Goal: Transaction & Acquisition: Purchase product/service

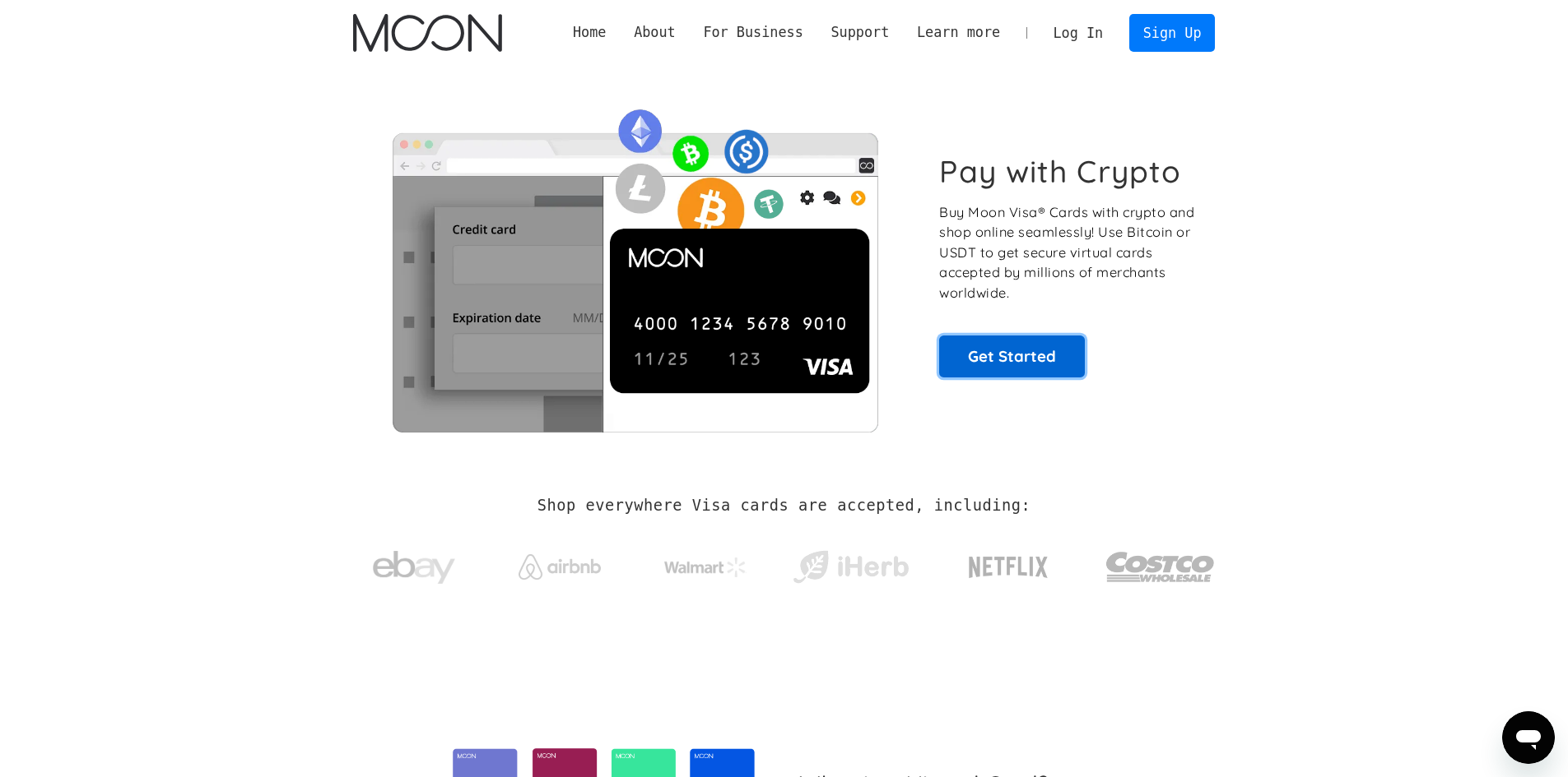
click at [1022, 350] on link "Get Started" at bounding box center [1011, 356] width 146 height 41
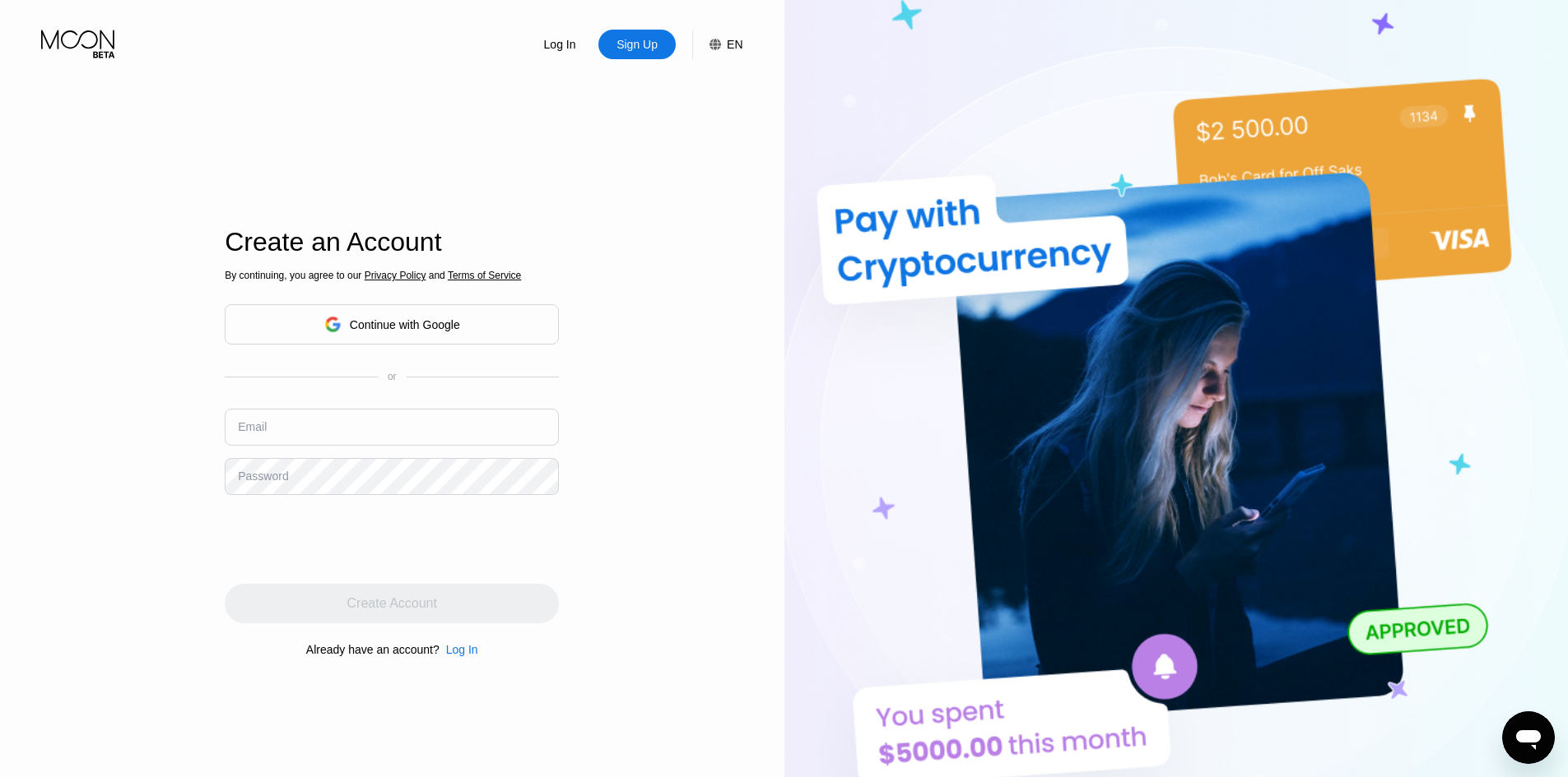
click at [418, 416] on input "text" at bounding box center [392, 427] width 334 height 37
click at [687, 433] on div "Log In Sign Up EN Language English Save Create an Account By continuing, you ag…" at bounding box center [392, 427] width 784 height 855
click at [428, 422] on input "text" at bounding box center [392, 427] width 334 height 37
type input "[EMAIL_ADDRESS][DOMAIN_NAME]"
click at [570, 46] on div "Log In" at bounding box center [560, 44] width 35 height 17
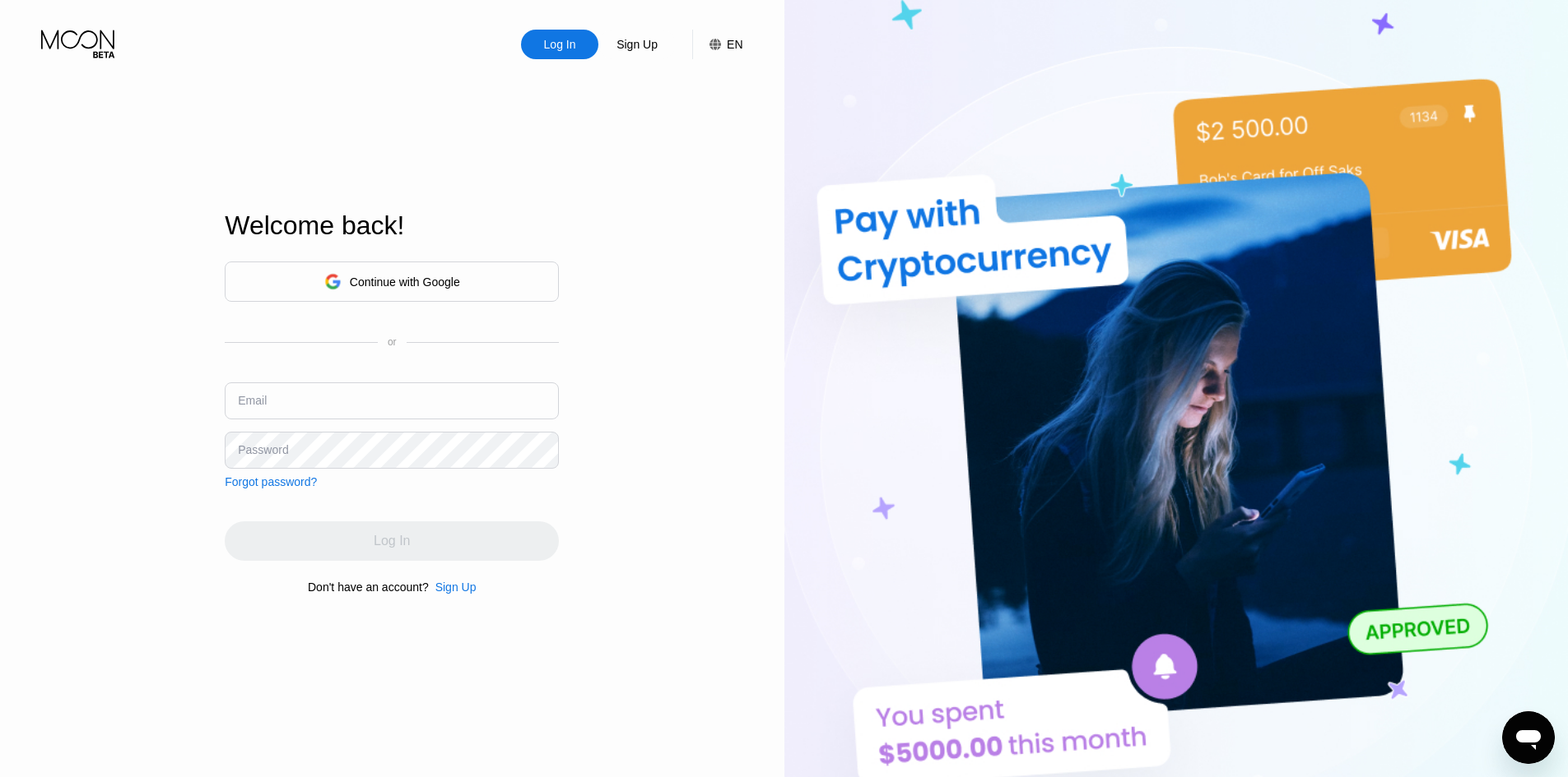
click at [398, 388] on input "text" at bounding box center [392, 401] width 334 height 37
type input "[EMAIL_ADDRESS][DOMAIN_NAME]"
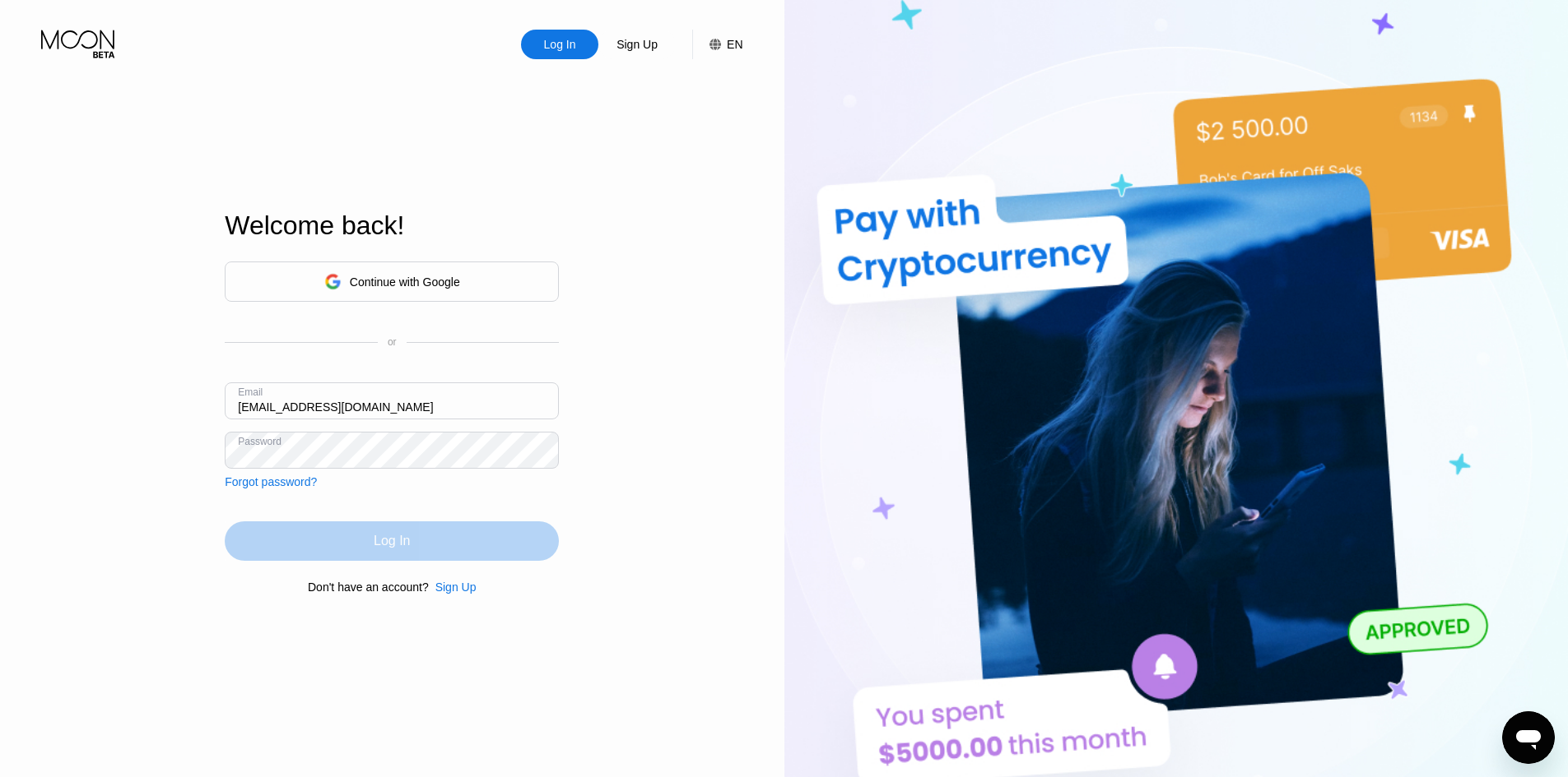
click at [369, 548] on div "Log In" at bounding box center [392, 540] width 334 height 39
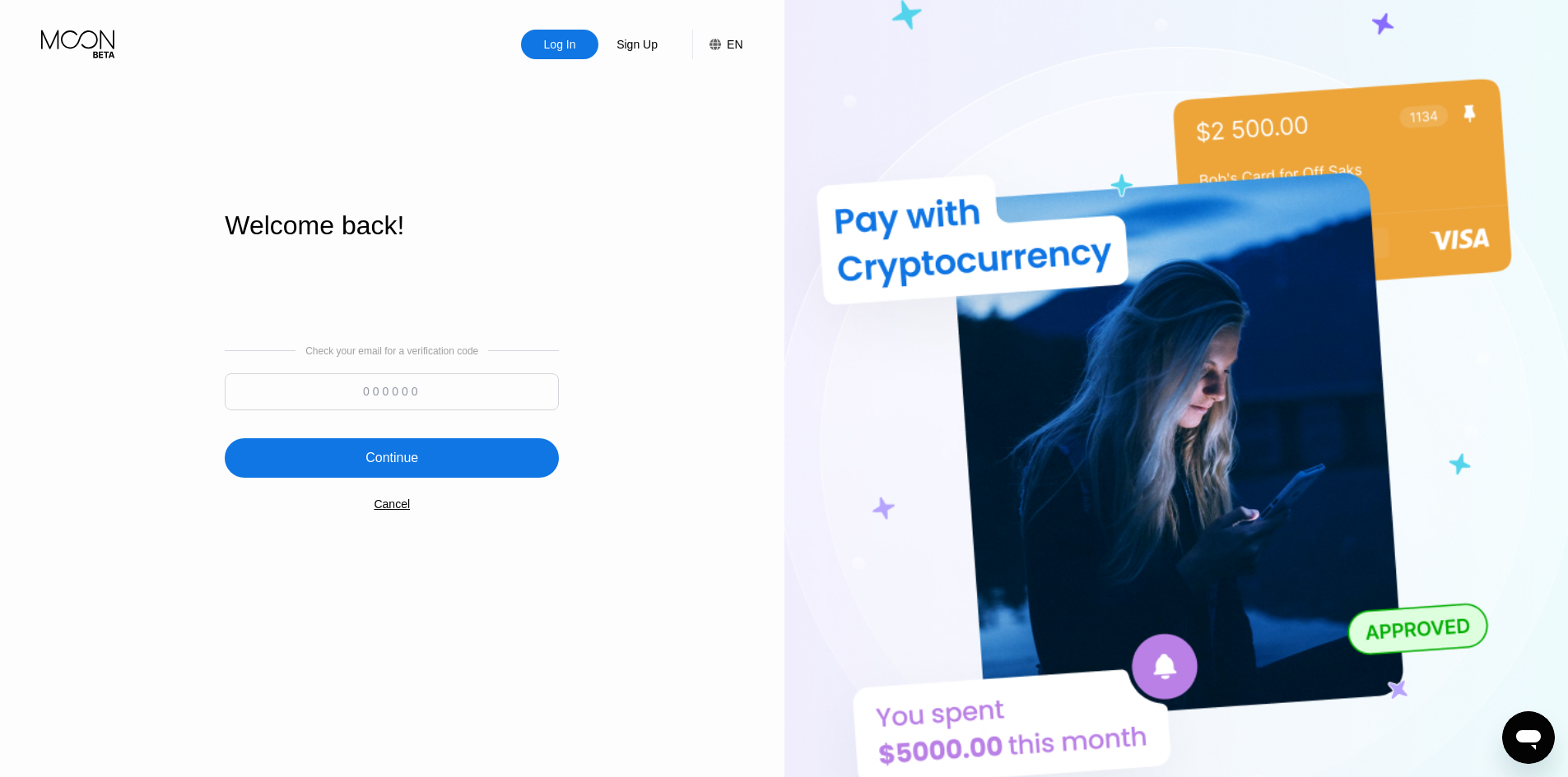
click at [433, 418] on div "Check your email for a verification code Continue Cancel" at bounding box center [392, 427] width 334 height 334
click at [431, 397] on input at bounding box center [392, 391] width 334 height 37
paste input "175804"
type input "175804"
click at [421, 451] on div "Continue" at bounding box center [392, 457] width 334 height 39
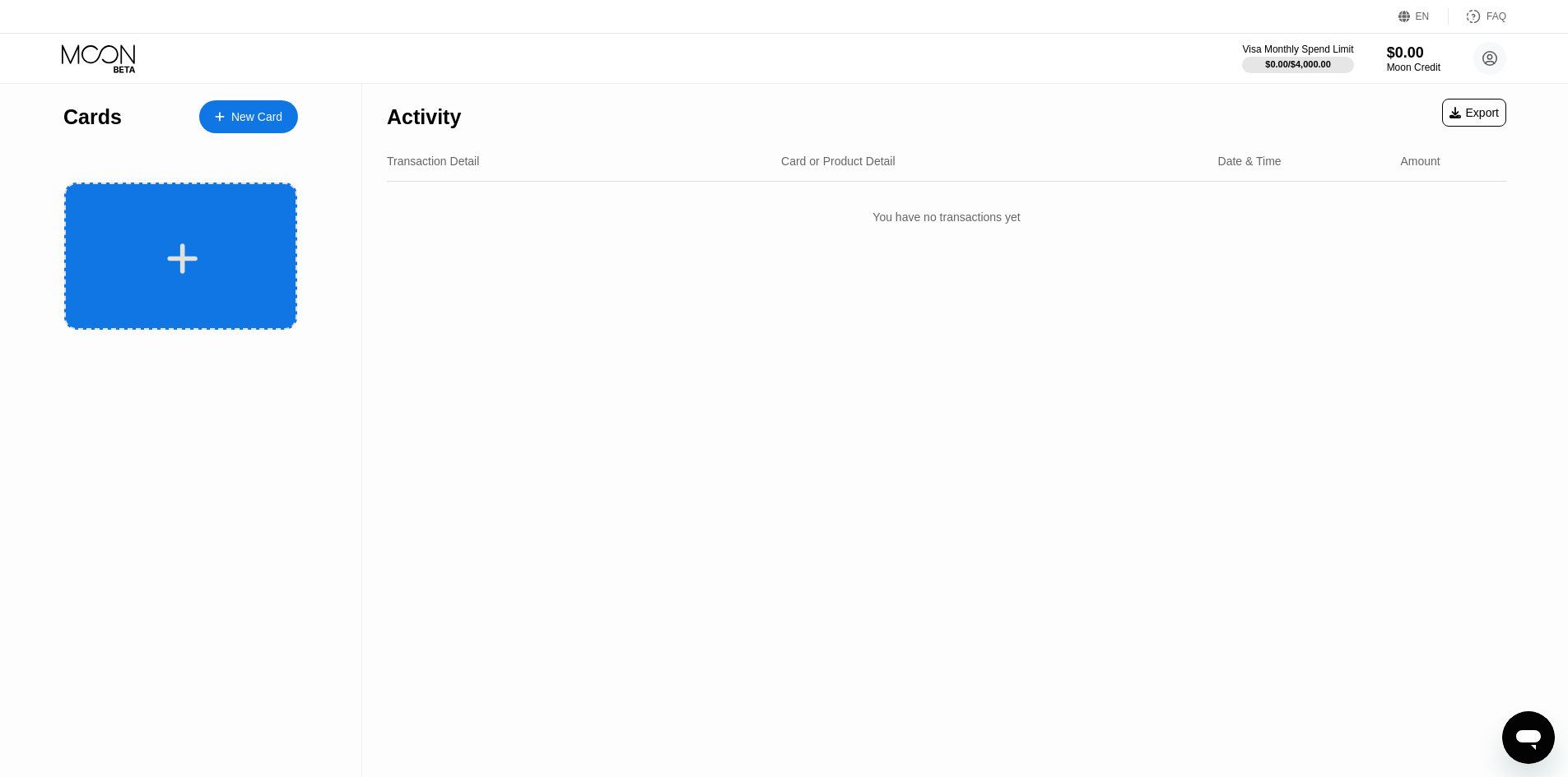
click at [203, 273] on div at bounding box center [182, 258] width 204 height 37
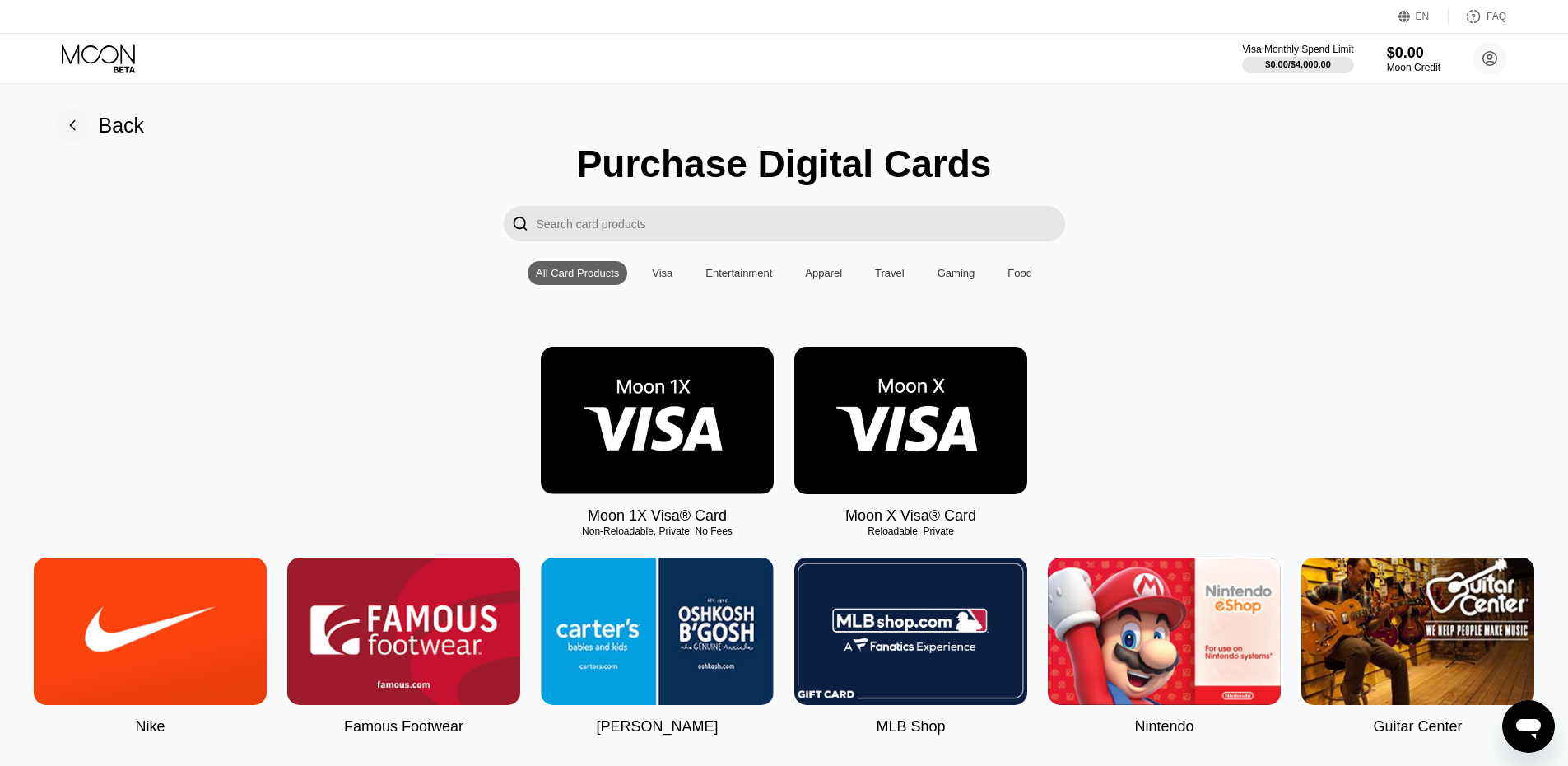
click at [781, 223] on input "Search card products" at bounding box center [801, 223] width 528 height 35
click at [676, 279] on div "Visa" at bounding box center [662, 273] width 37 height 24
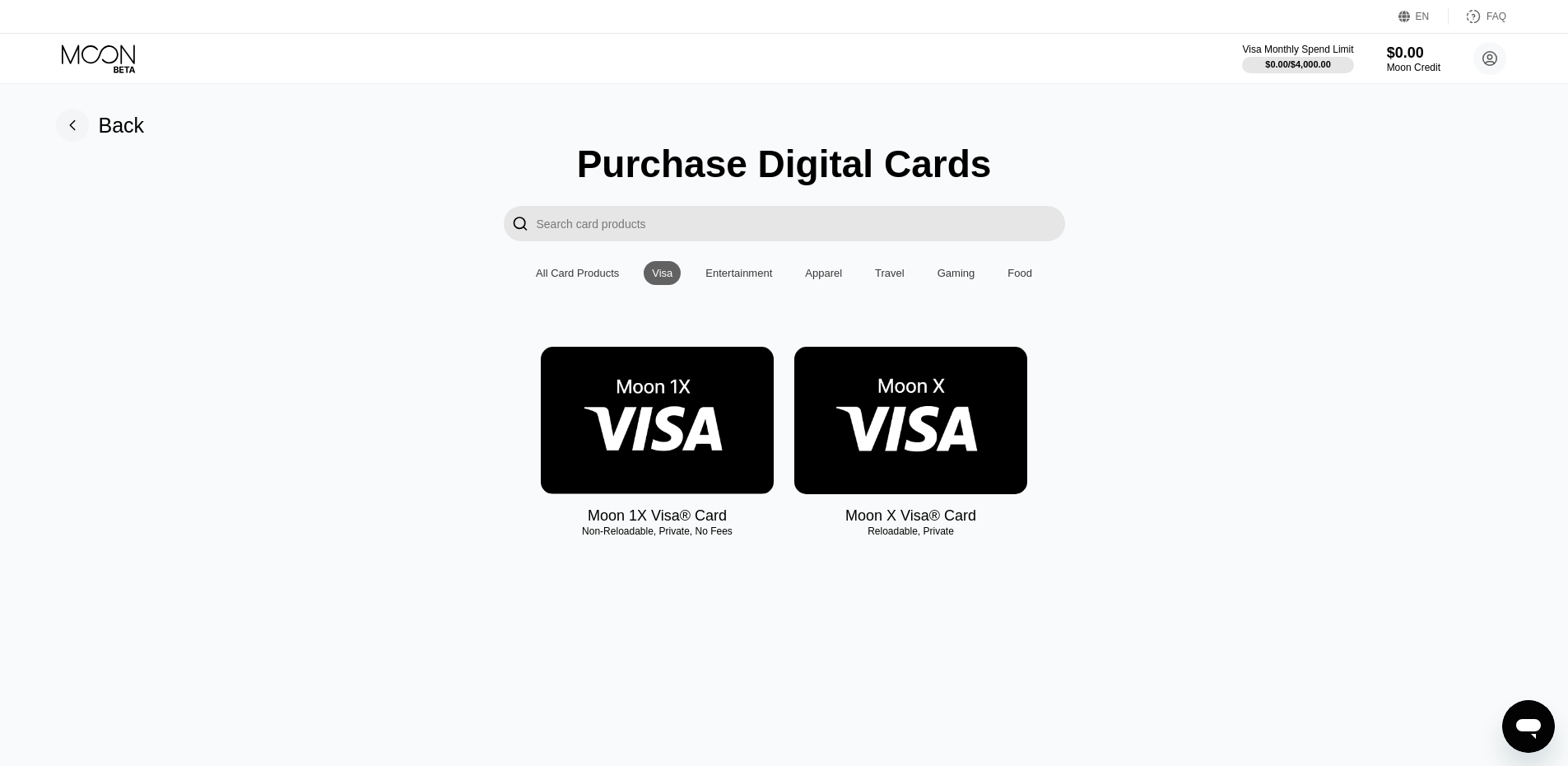
click at [682, 441] on img at bounding box center [657, 420] width 233 height 148
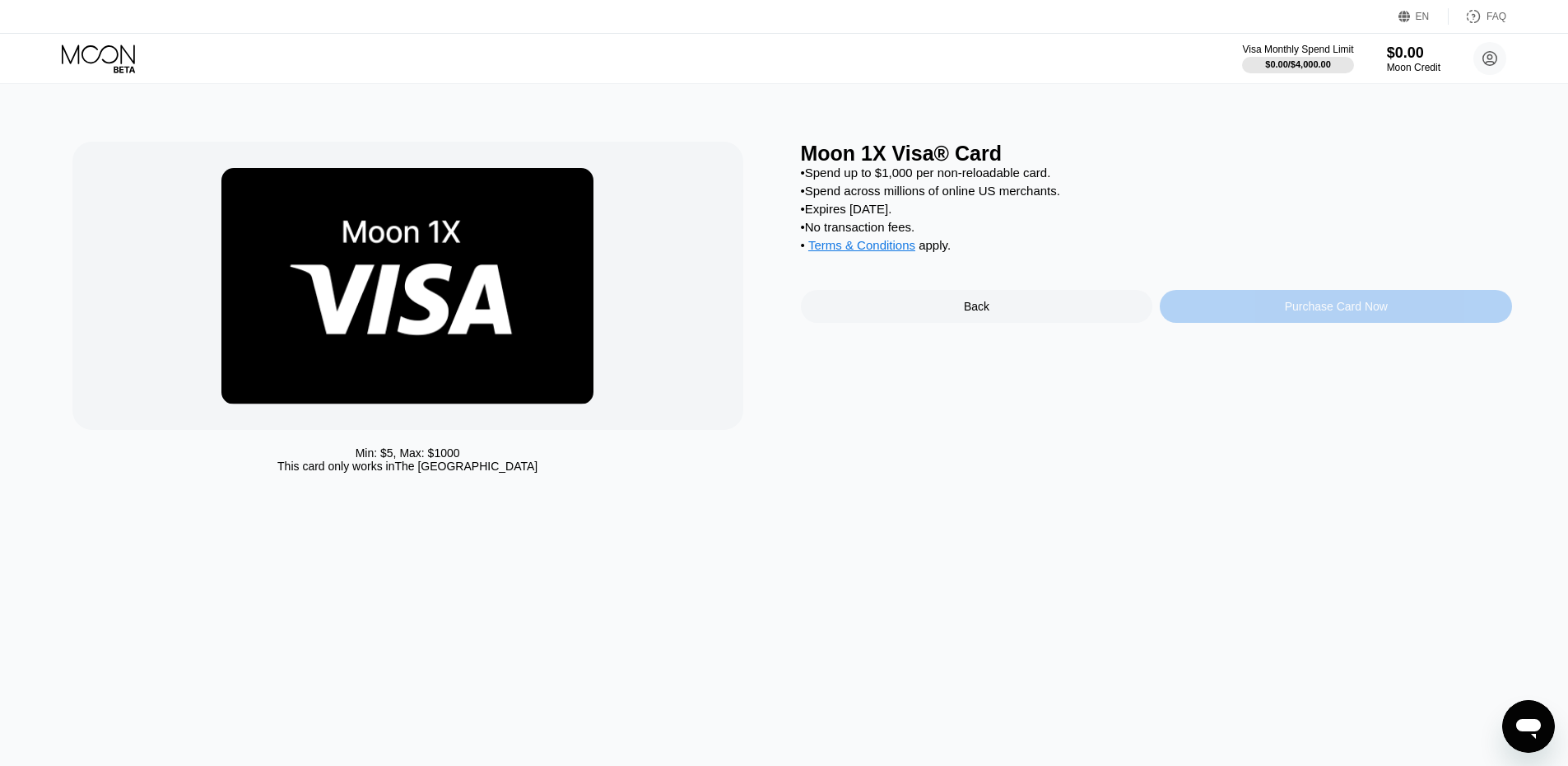
click at [1265, 314] on div "Purchase Card Now" at bounding box center [1336, 307] width 352 height 33
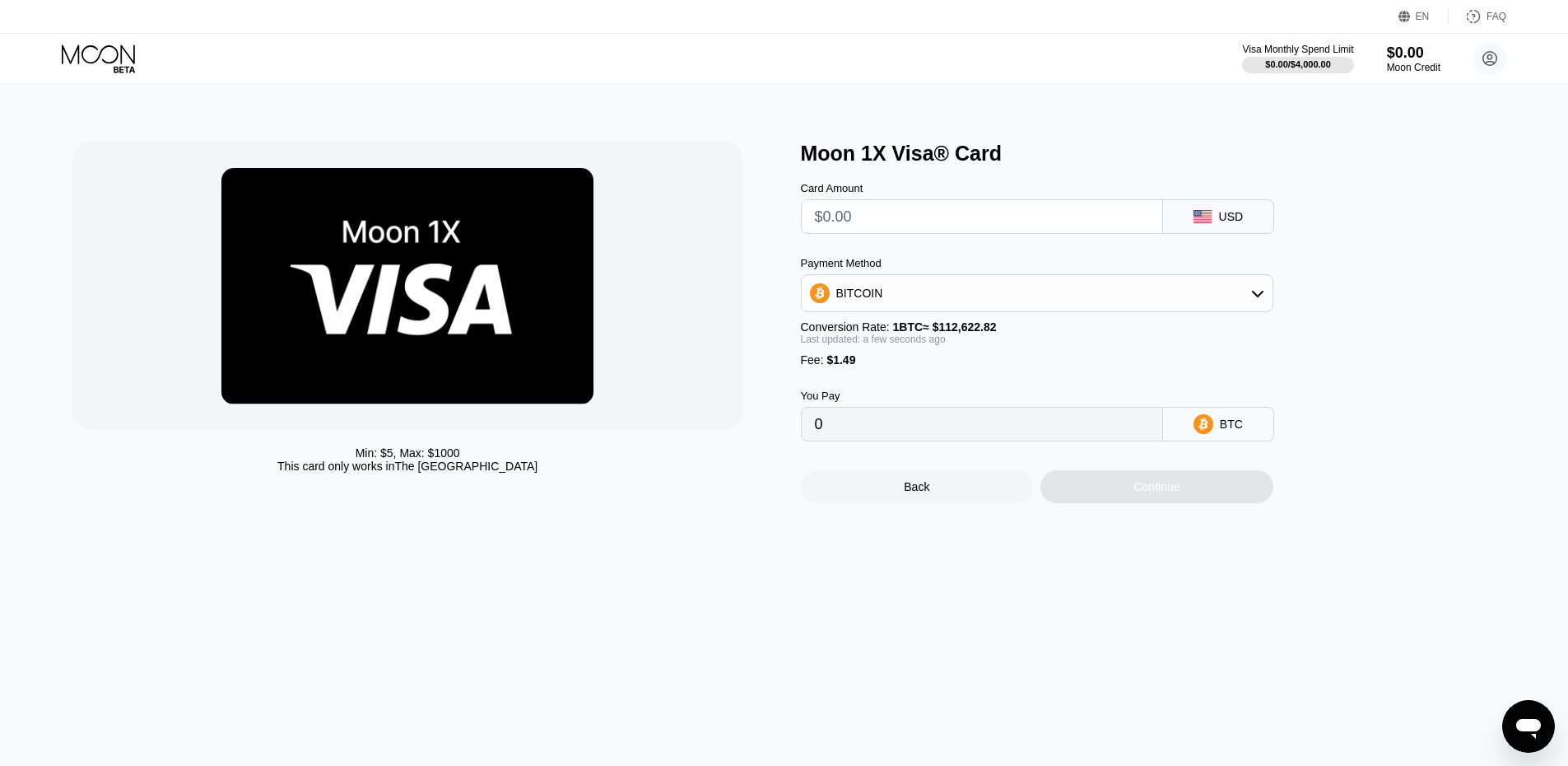
click at [1255, 219] on div "USD" at bounding box center [1218, 216] width 111 height 34
click at [1083, 225] on input "text" at bounding box center [981, 217] width 334 height 33
type input "$1"
type input "0.00002211"
type input "$10"
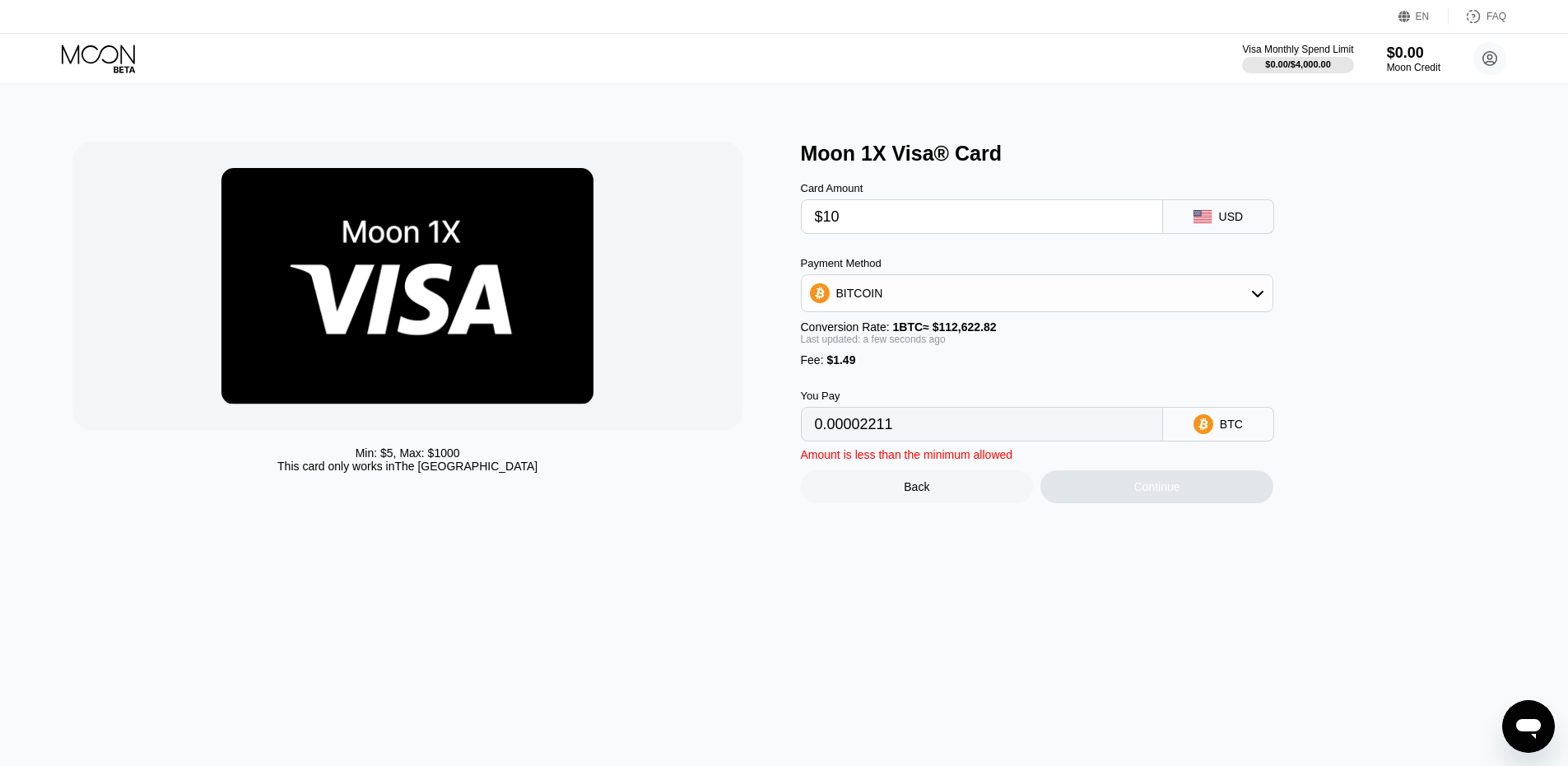
type input "0.00010203"
type input "$100"
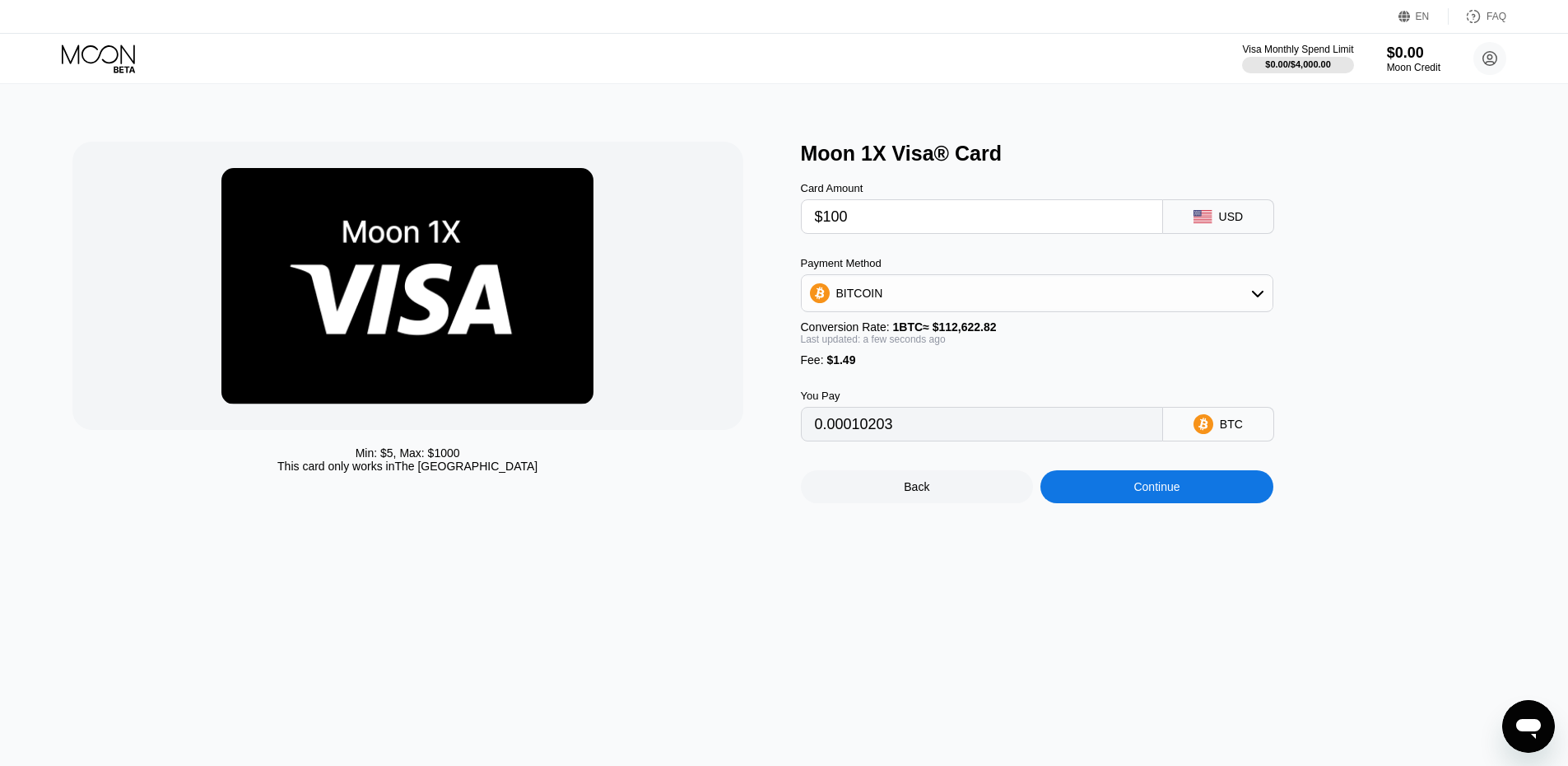
type input "0.00090115"
type input "$100"
click at [1386, 372] on div "Moon 1X Visa® Card Card Amount $100 USD Payment Method BITCOIN Conversion Rate:…" at bounding box center [1156, 323] width 712 height 362
click at [1260, 298] on icon at bounding box center [1257, 293] width 13 height 13
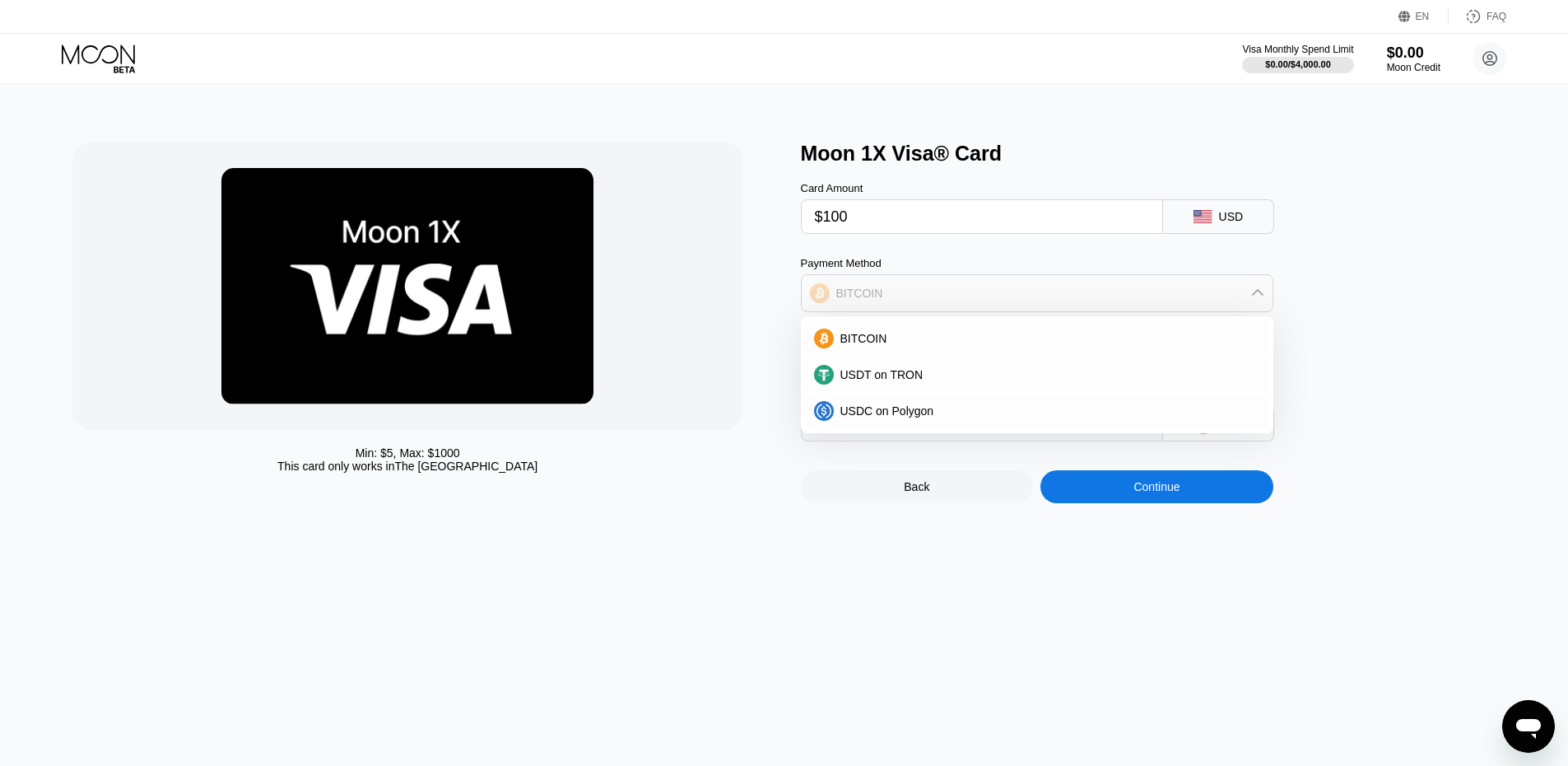
click at [1260, 298] on icon at bounding box center [1257, 293] width 13 height 13
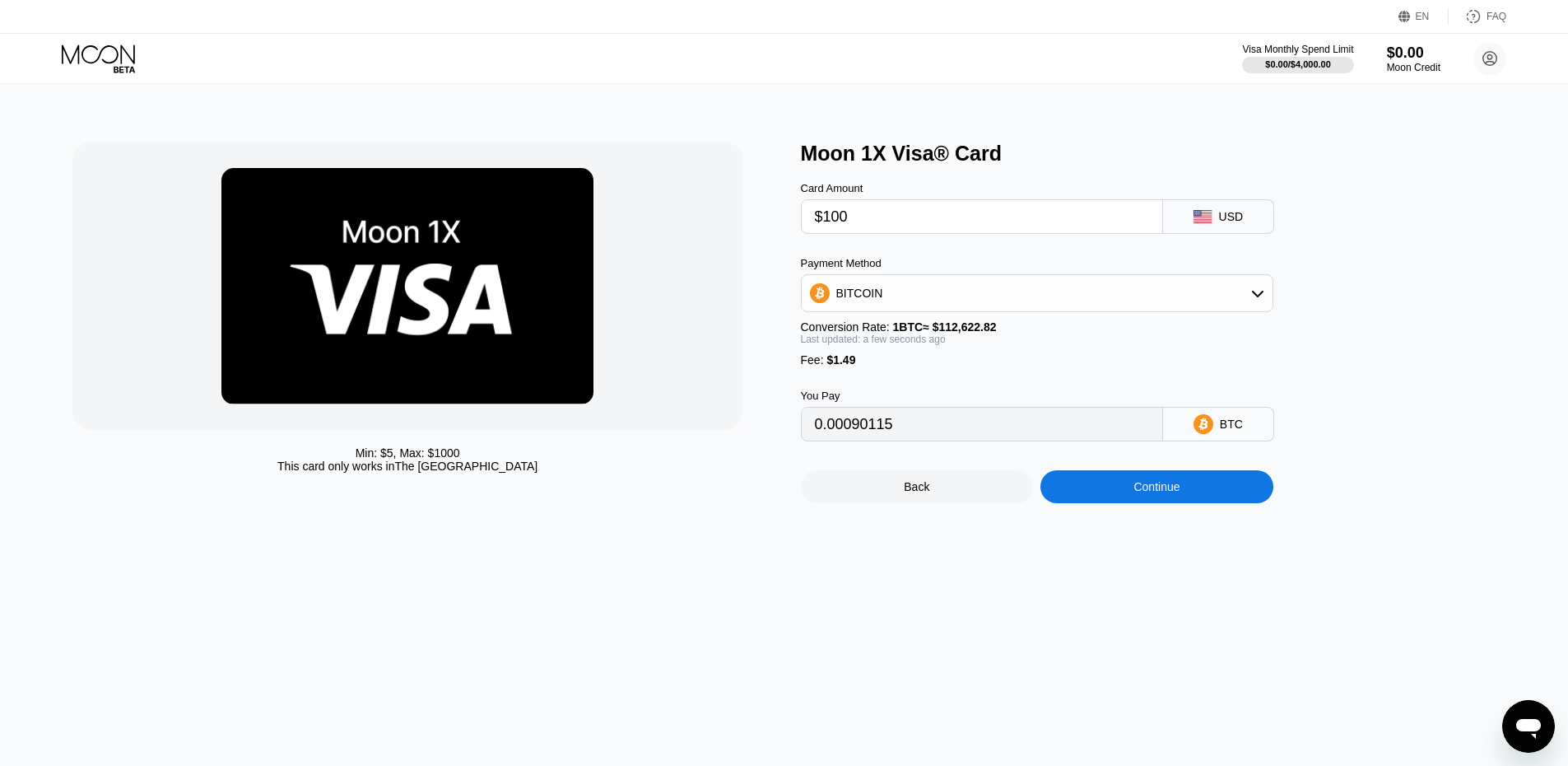
click at [1194, 500] on div "Continue" at bounding box center [1156, 487] width 233 height 33
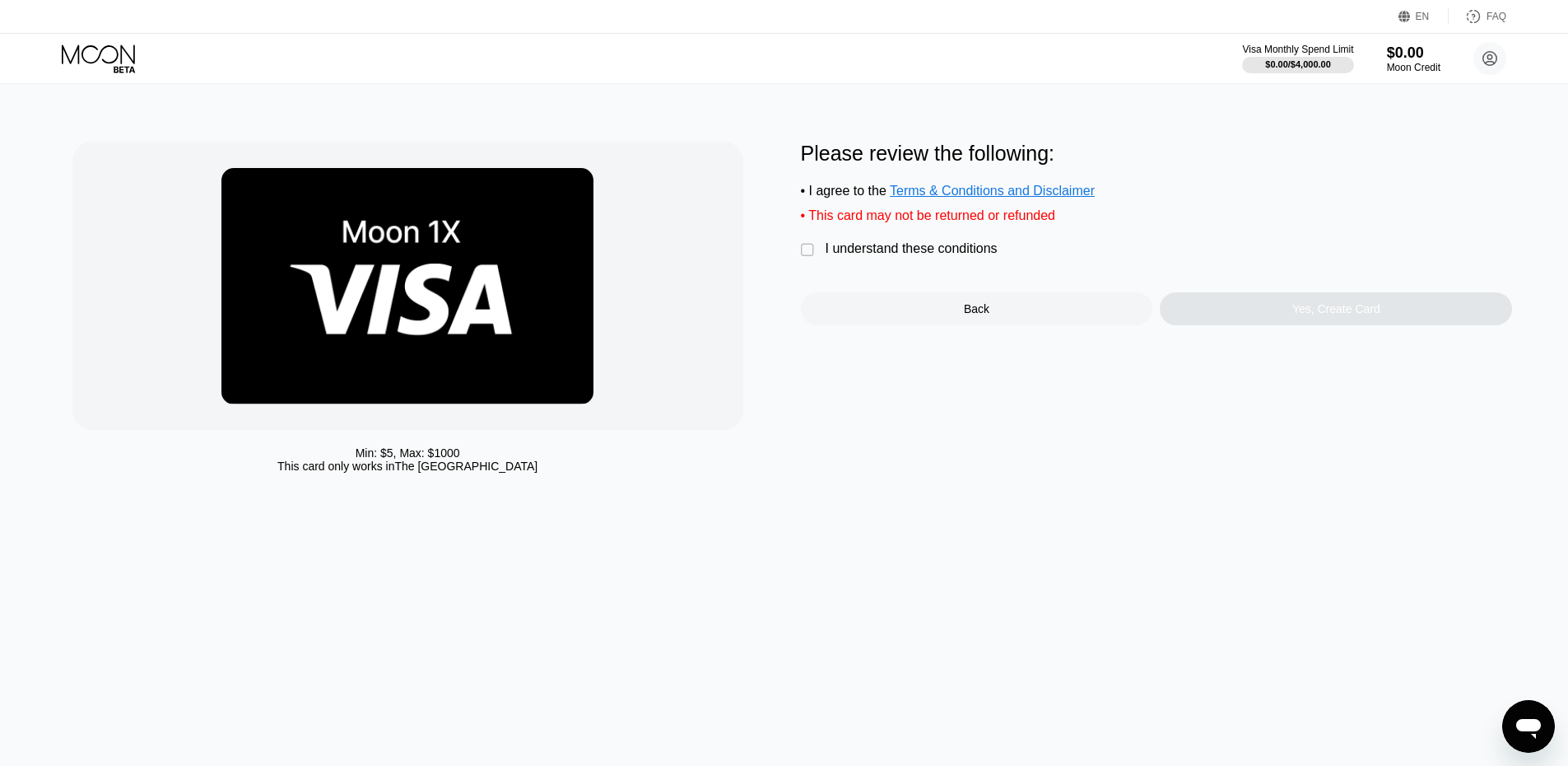
click at [908, 256] on div "I understand these conditions" at bounding box center [911, 248] width 172 height 15
click at [1296, 309] on div "Yes, Create Card" at bounding box center [1336, 309] width 352 height 33
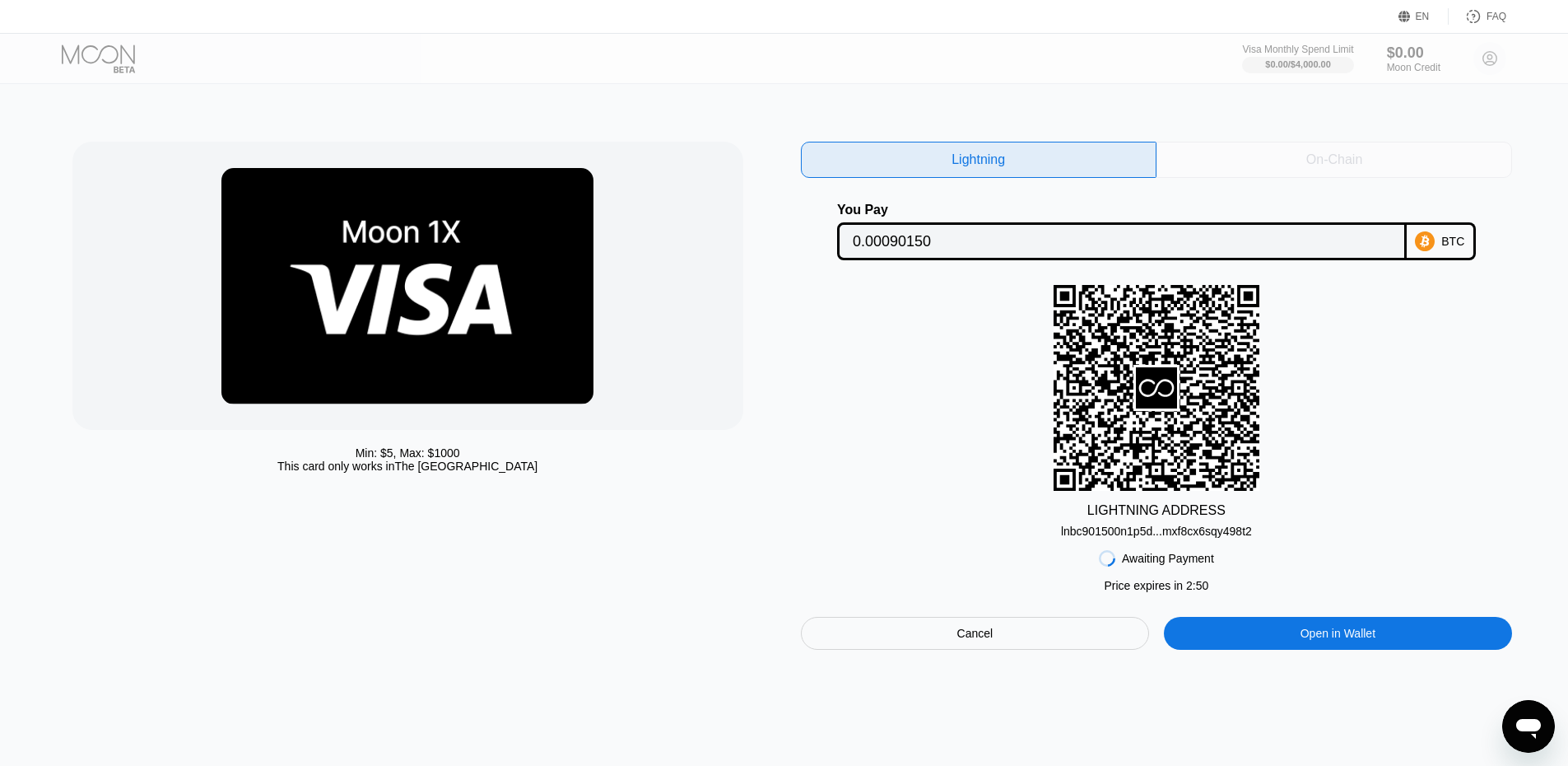
click at [1340, 158] on div "On-Chain" at bounding box center [1334, 160] width 56 height 17
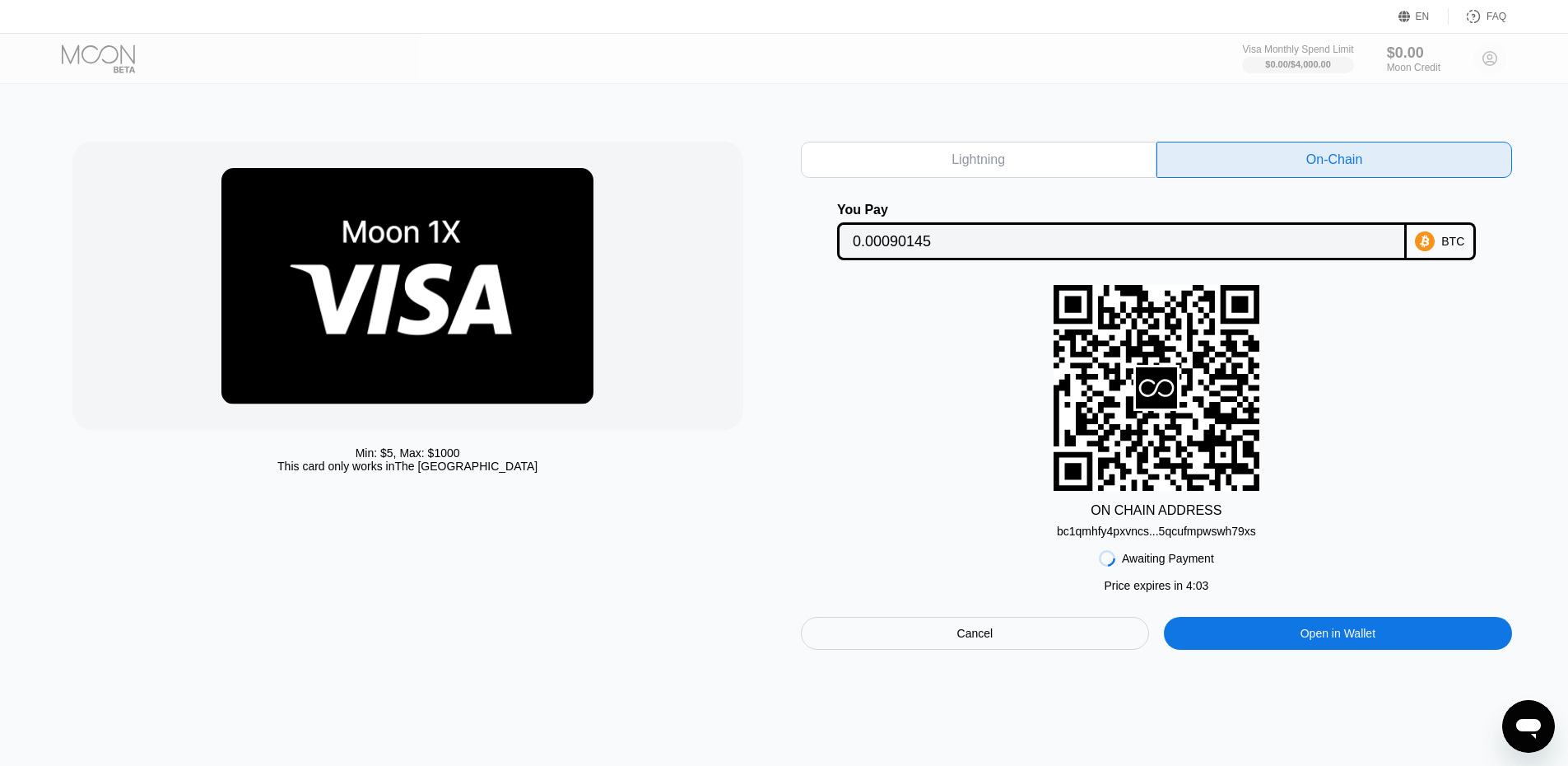
click at [1044, 159] on div "Lightning" at bounding box center [978, 159] width 356 height 36
type input "0.00090150"
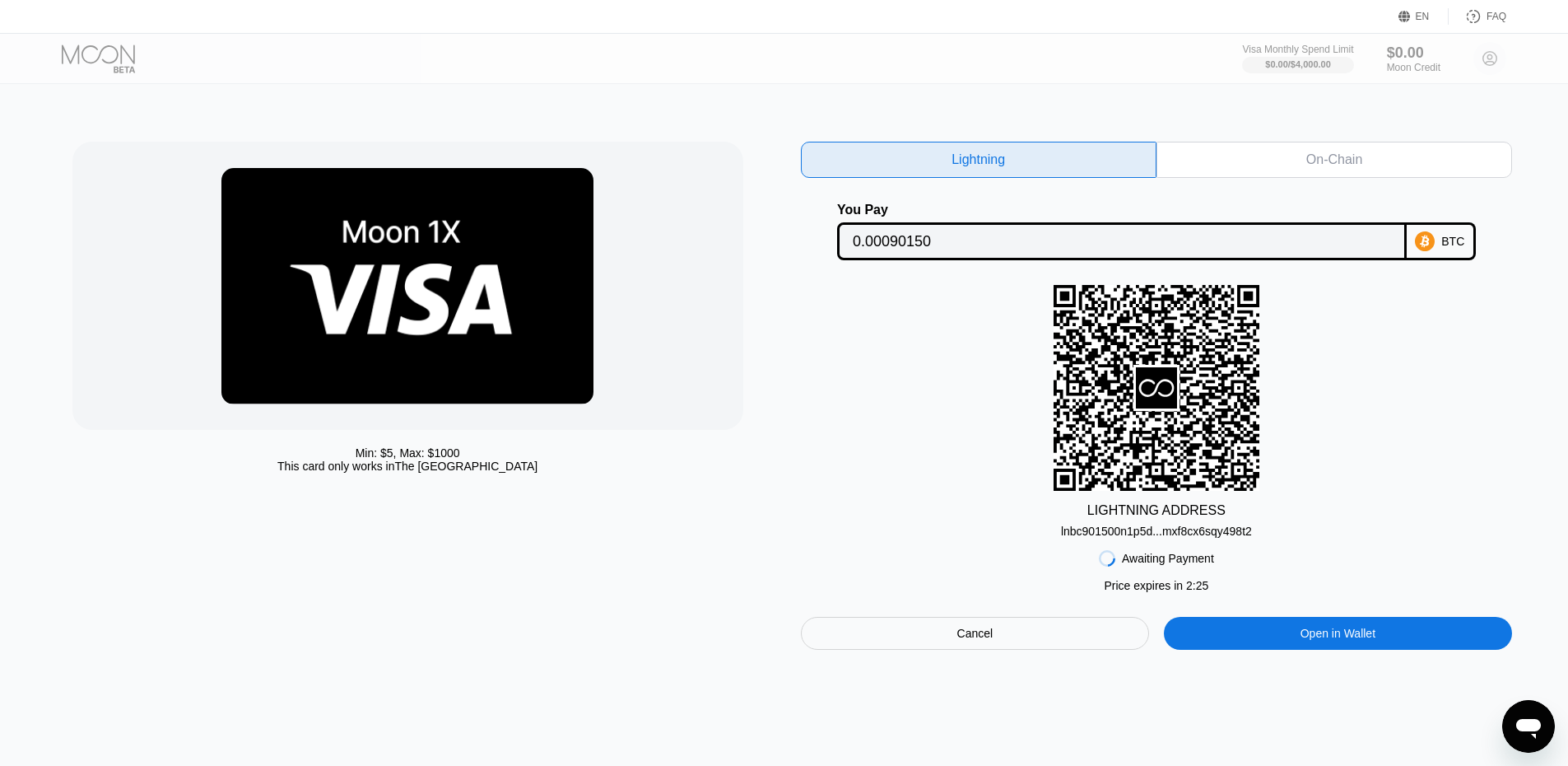
click at [253, 68] on div "Visa Monthly Spend Limit $0.00 / $4,000.00 $0.00 Moon Credit [EMAIL_ADDRESS][DO…" at bounding box center [784, 58] width 1568 height 49
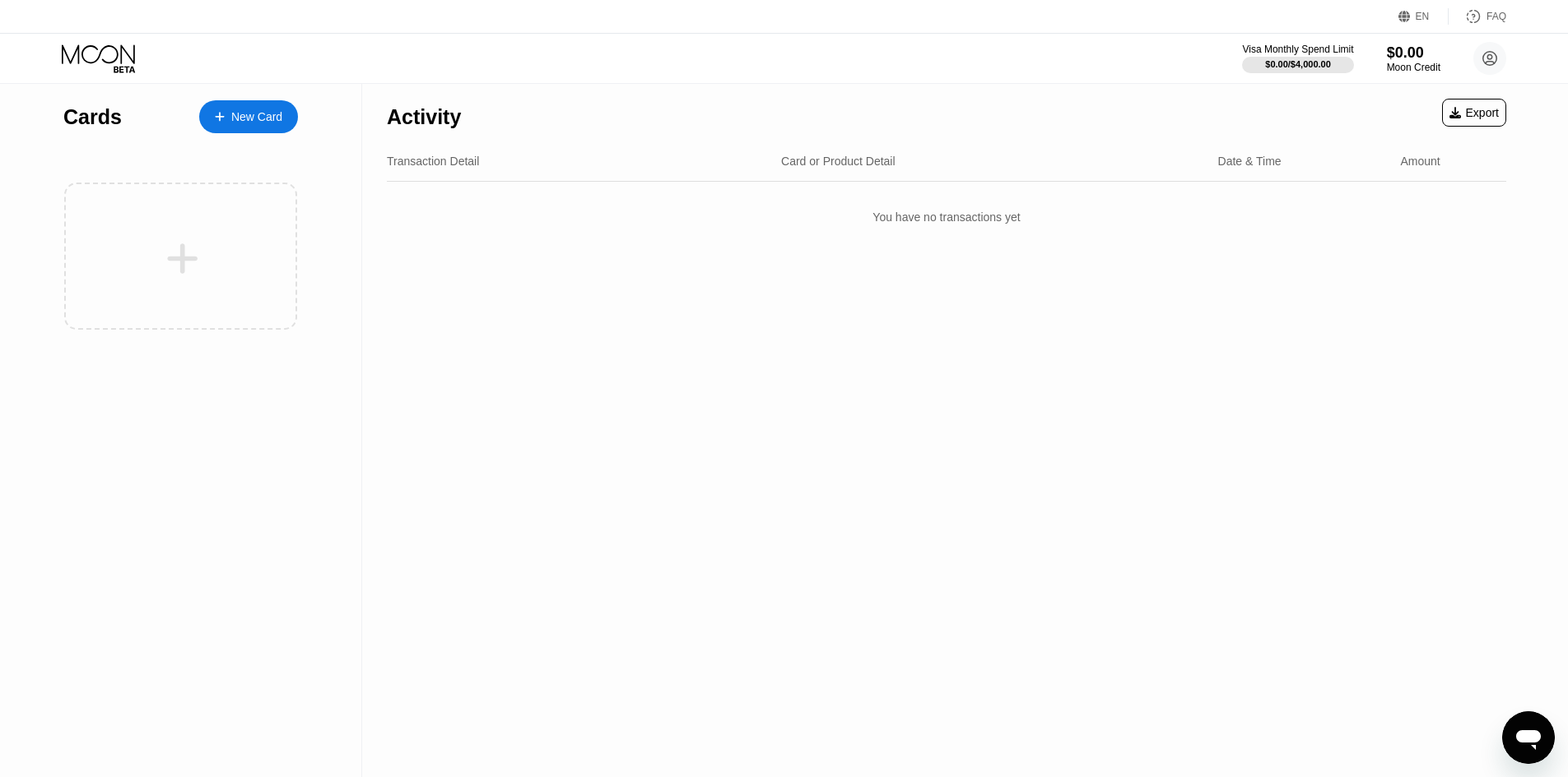
click at [259, 117] on div "New Card" at bounding box center [257, 117] width 51 height 14
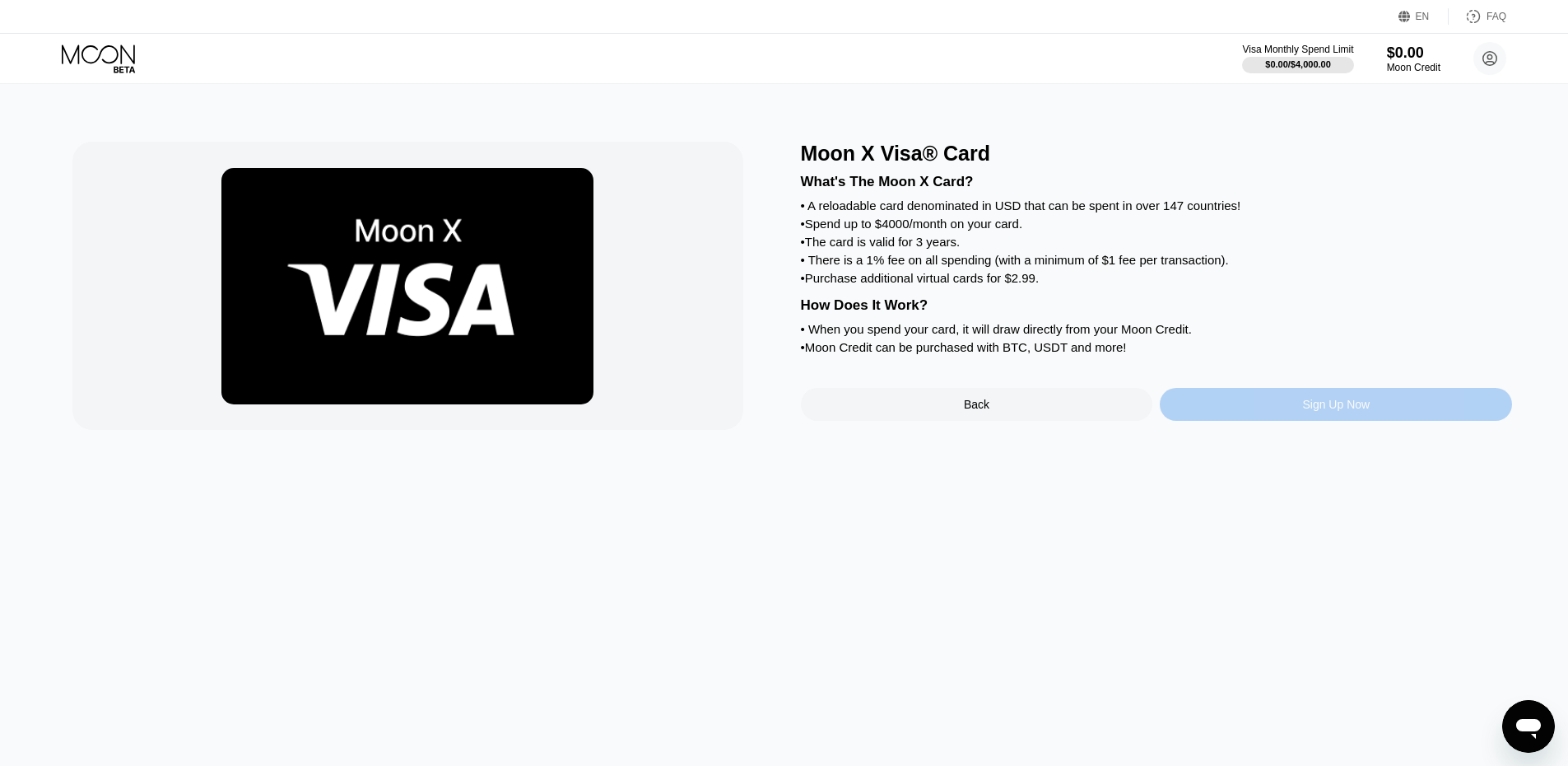
click at [1362, 411] on div "Sign Up Now" at bounding box center [1336, 404] width 67 height 13
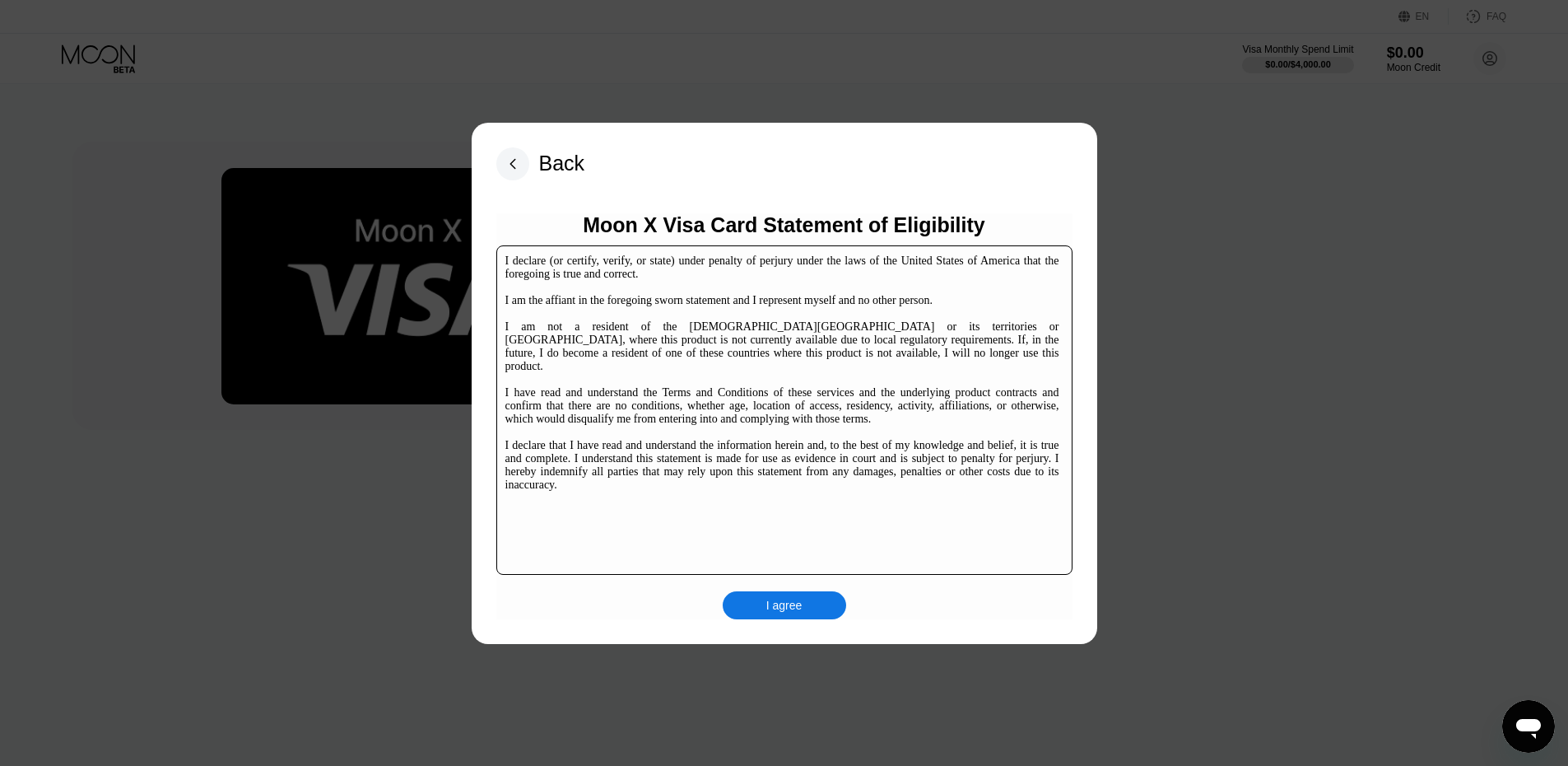
click at [777, 613] on div "I agree" at bounding box center [784, 605] width 36 height 15
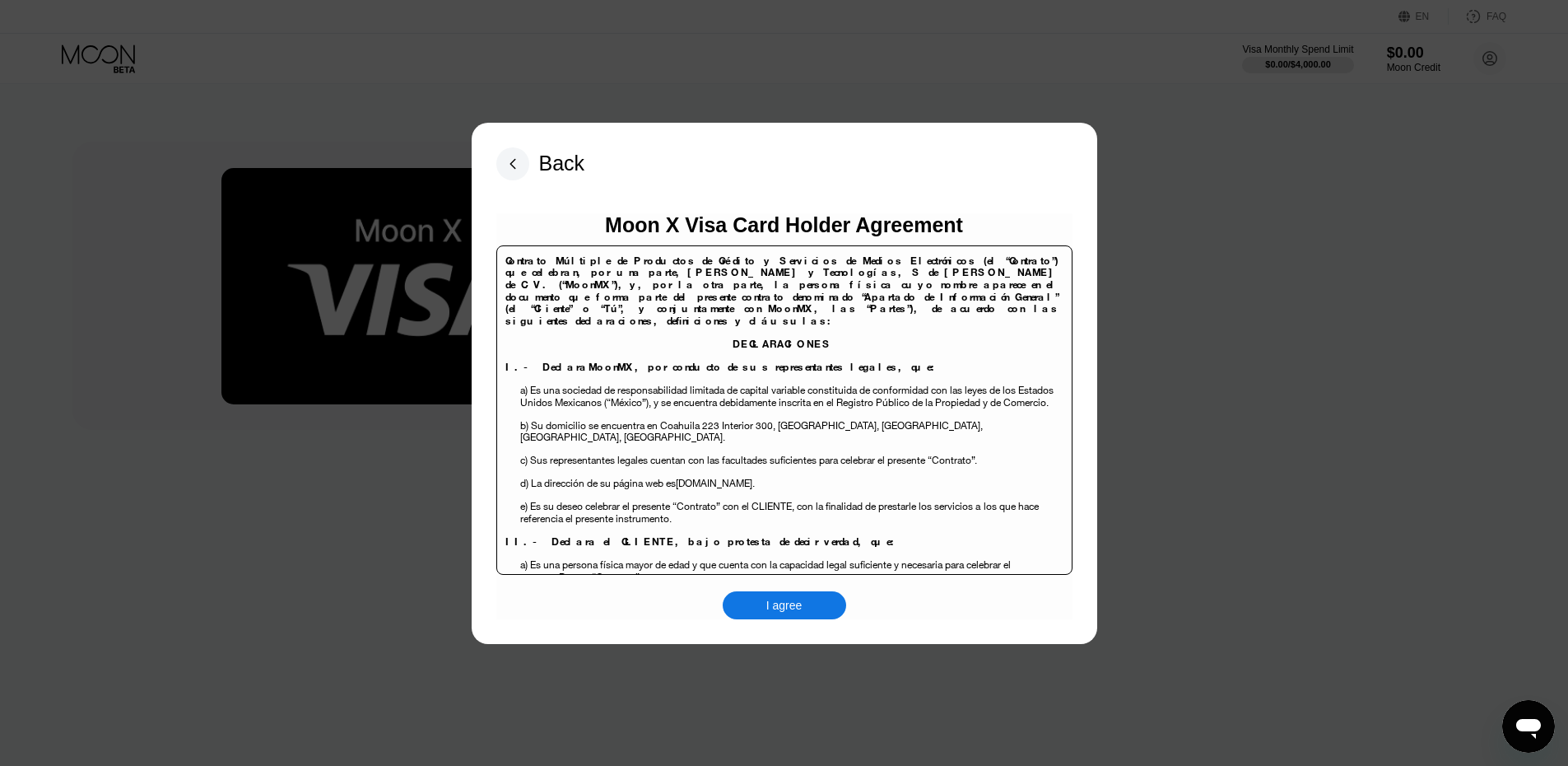
click at [791, 602] on div "I agree" at bounding box center [784, 605] width 36 height 15
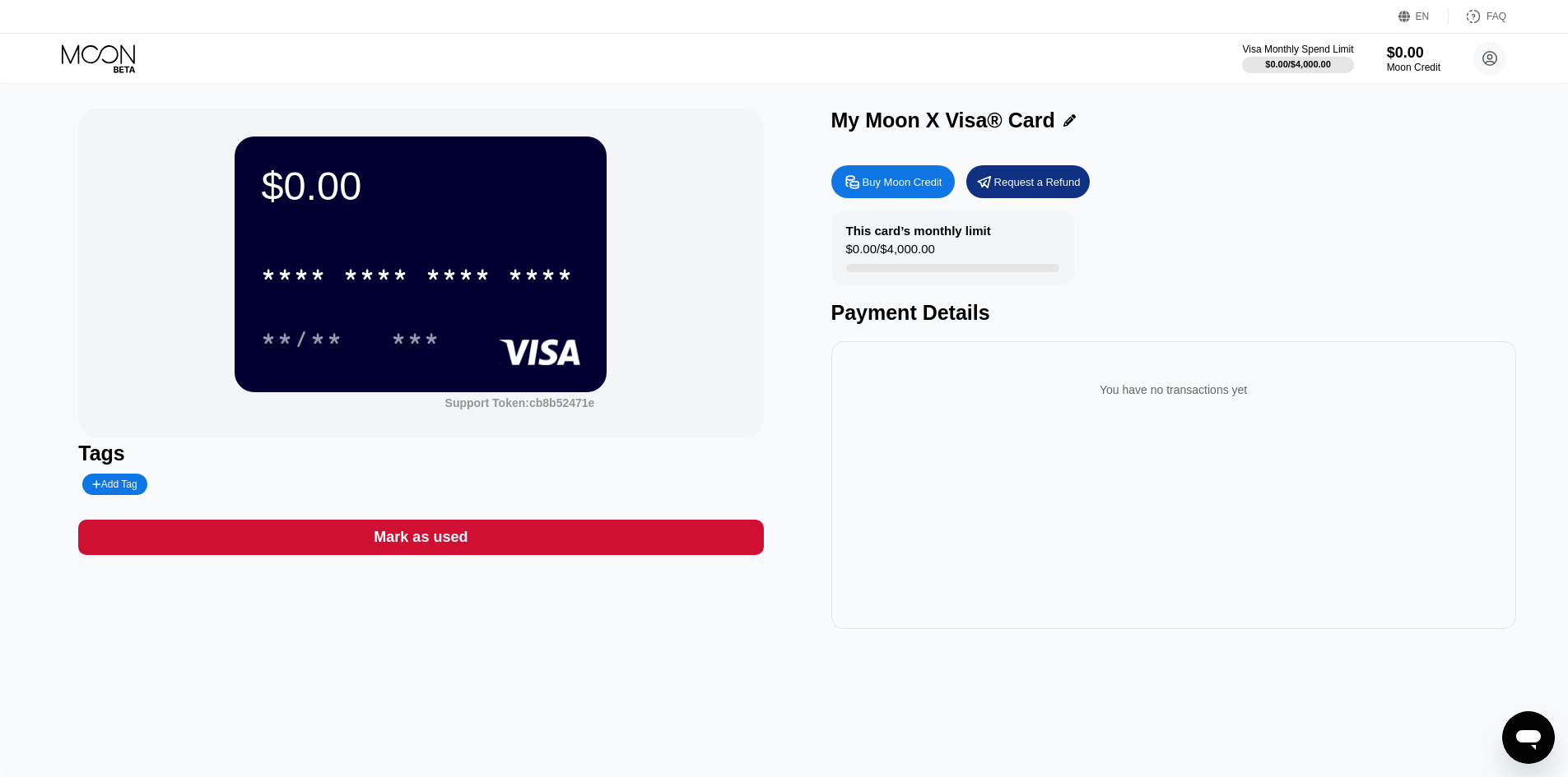
click at [924, 182] on body "EN Language English Save FAQ Visa Monthly Spend Limit $0.00 / $4,000.00 $0.00 M…" at bounding box center [784, 388] width 1568 height 777
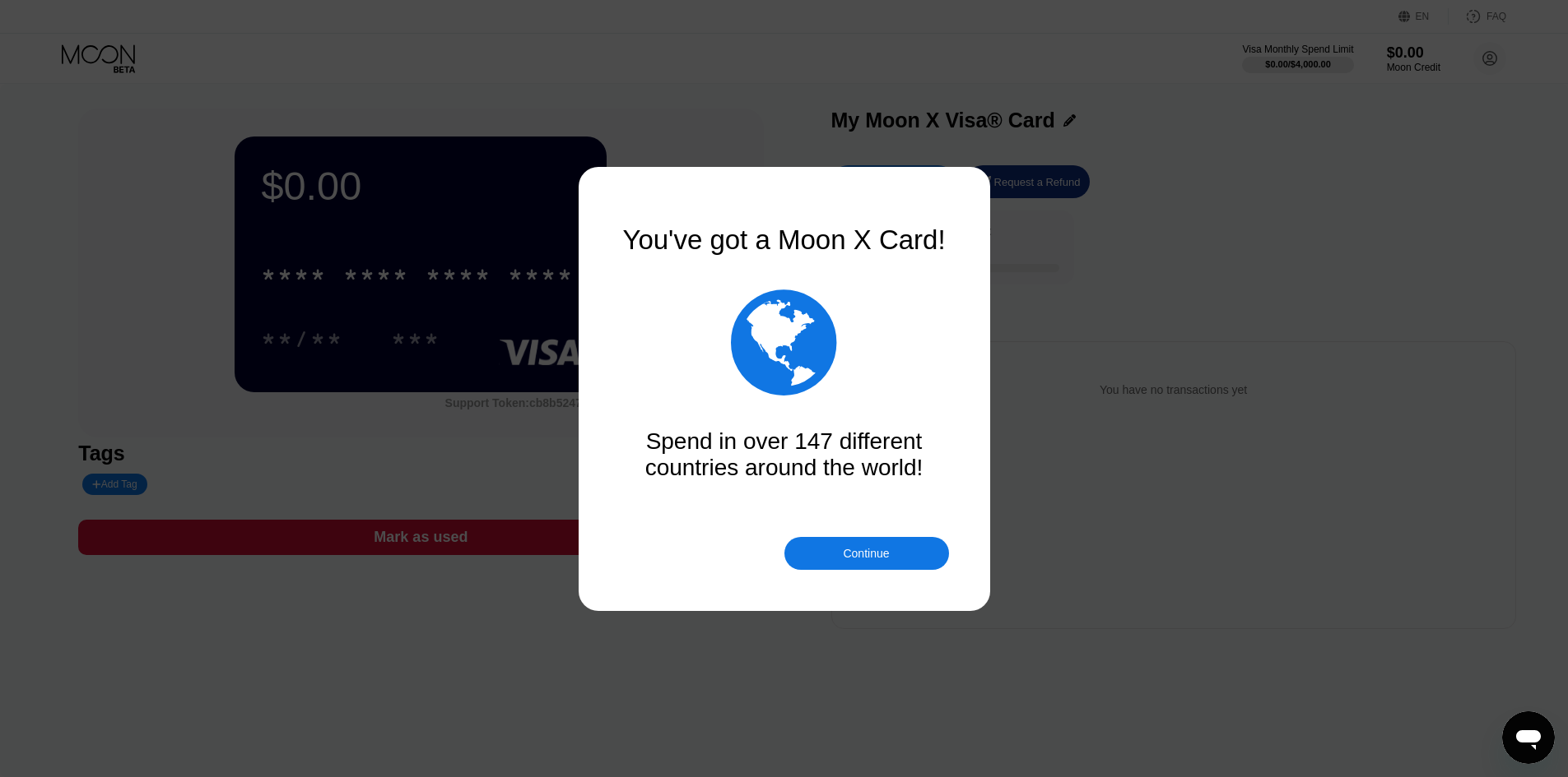
click at [869, 549] on div "Continue" at bounding box center [865, 554] width 46 height 13
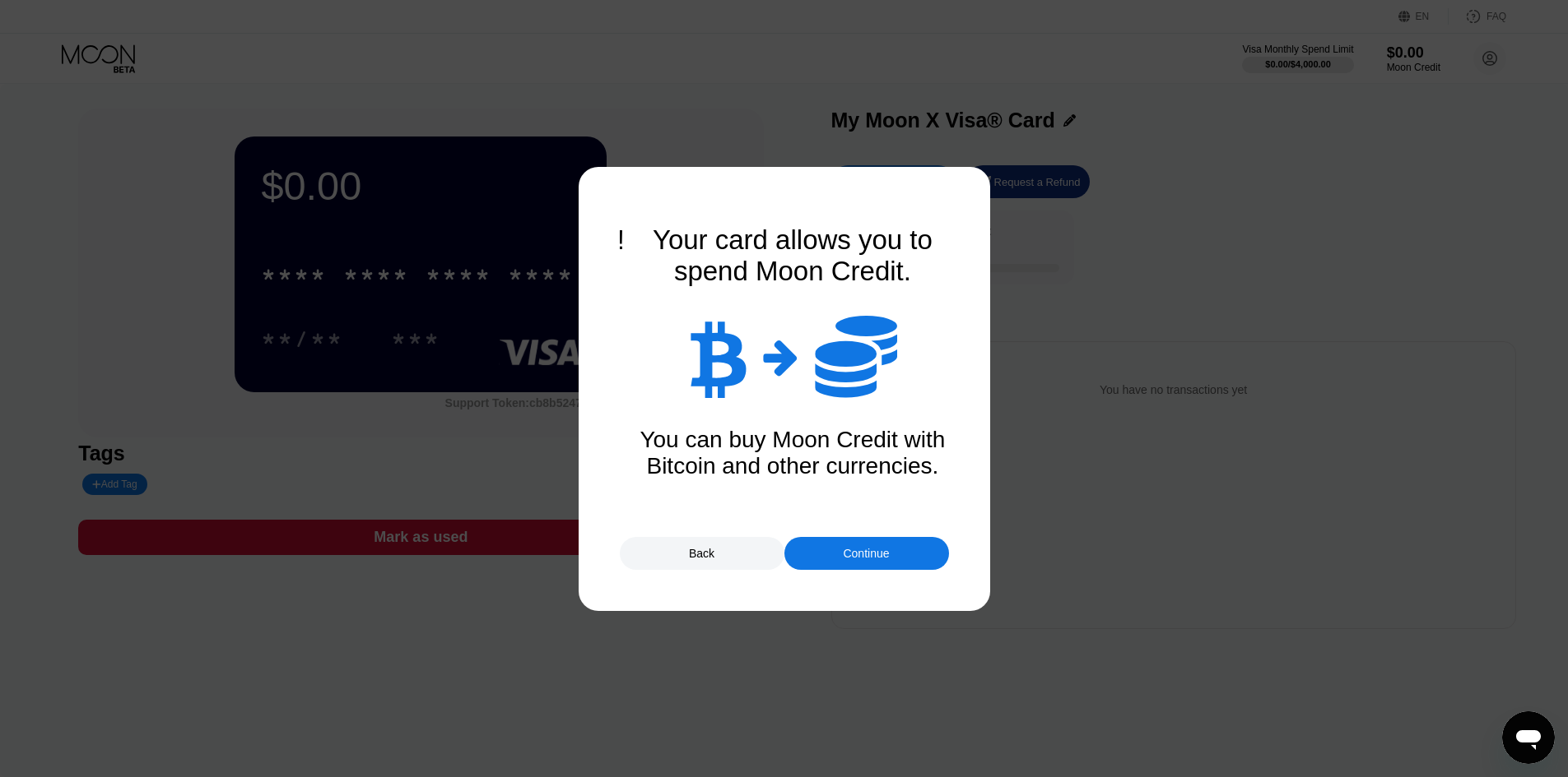
click at [868, 549] on div "Continue" at bounding box center [865, 554] width 46 height 13
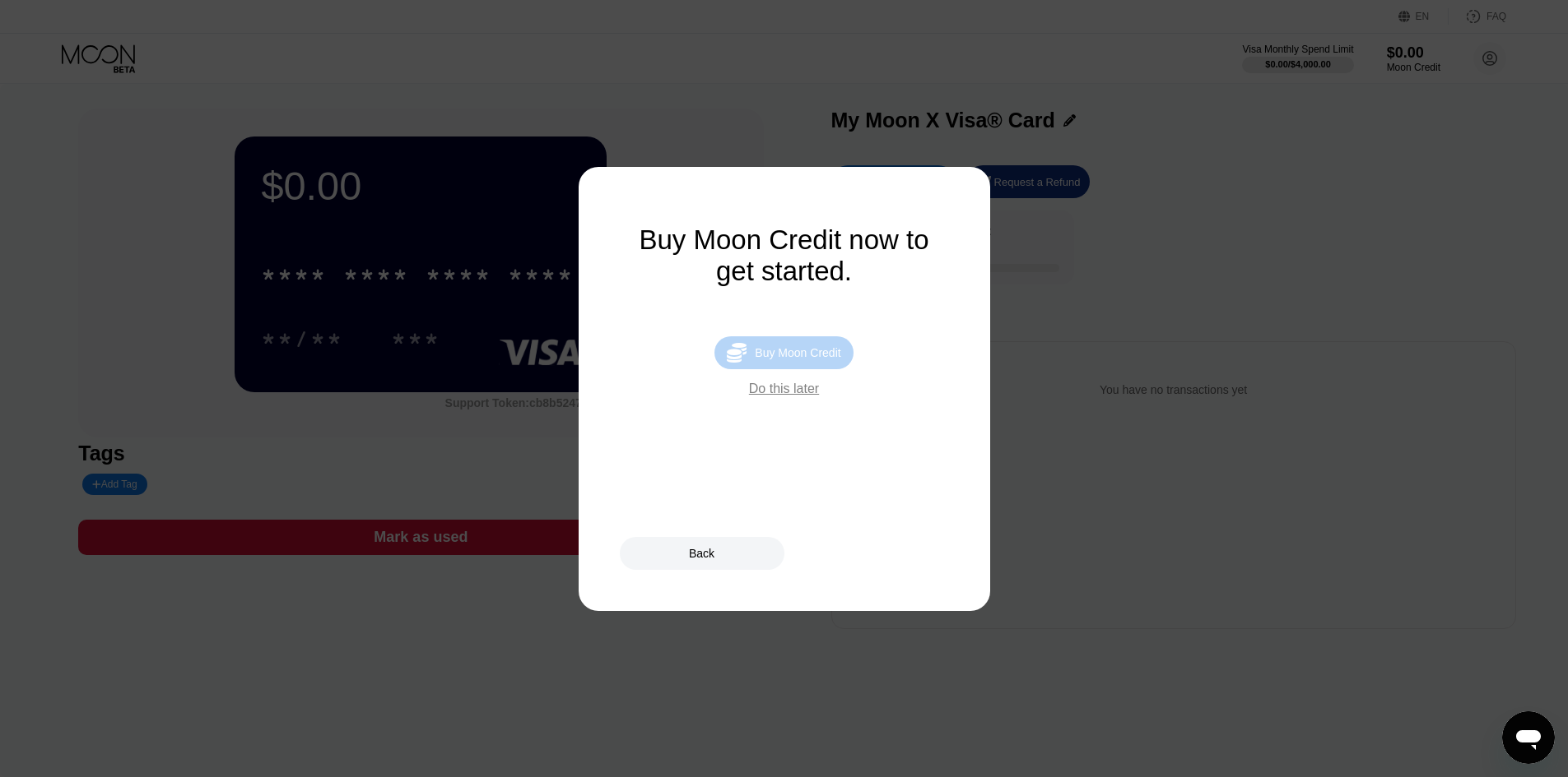
click at [836, 360] on div "Buy Moon Credit" at bounding box center [797, 353] width 86 height 13
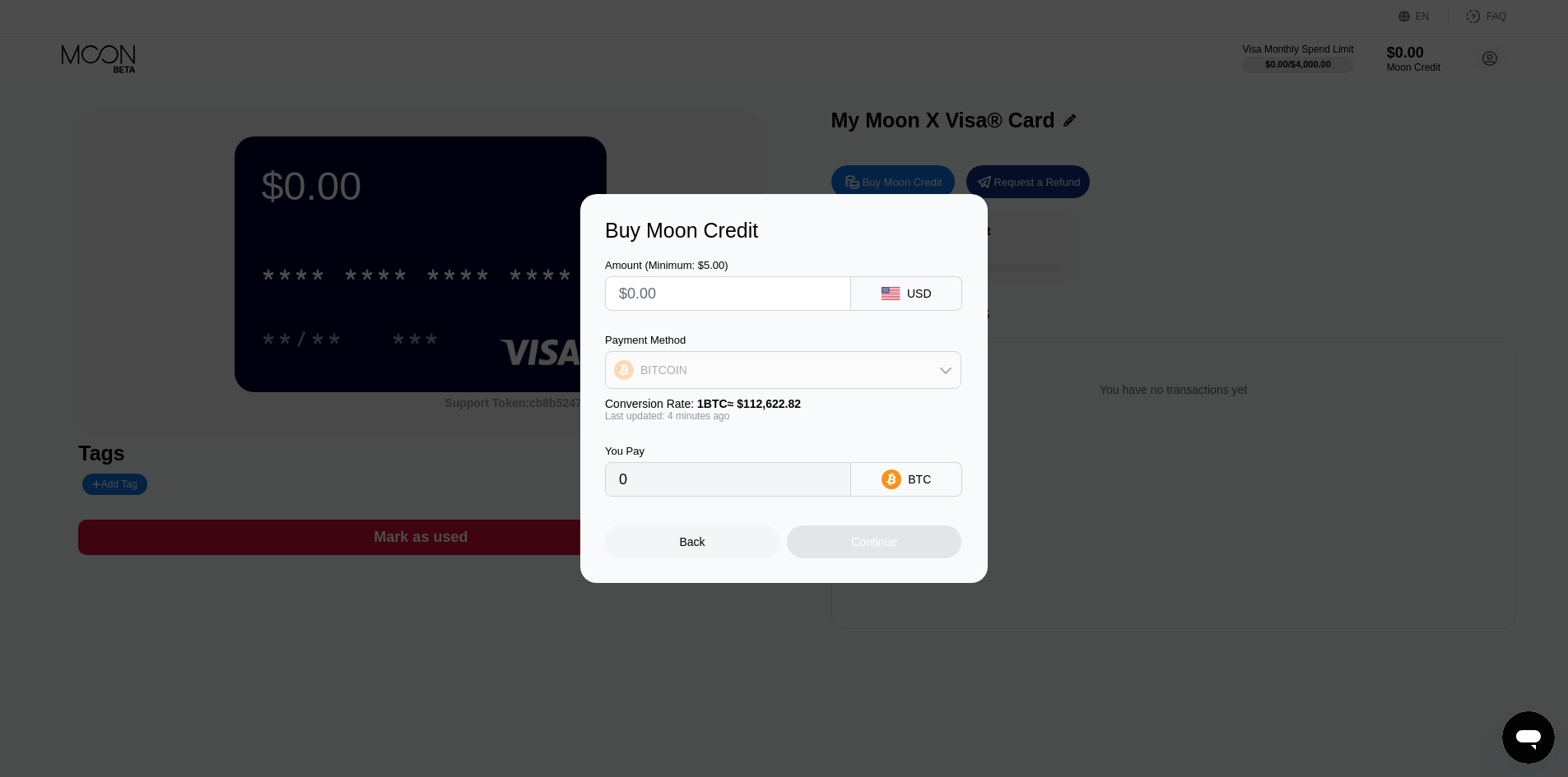
click at [926, 366] on div "BITCOIN" at bounding box center [783, 371] width 355 height 33
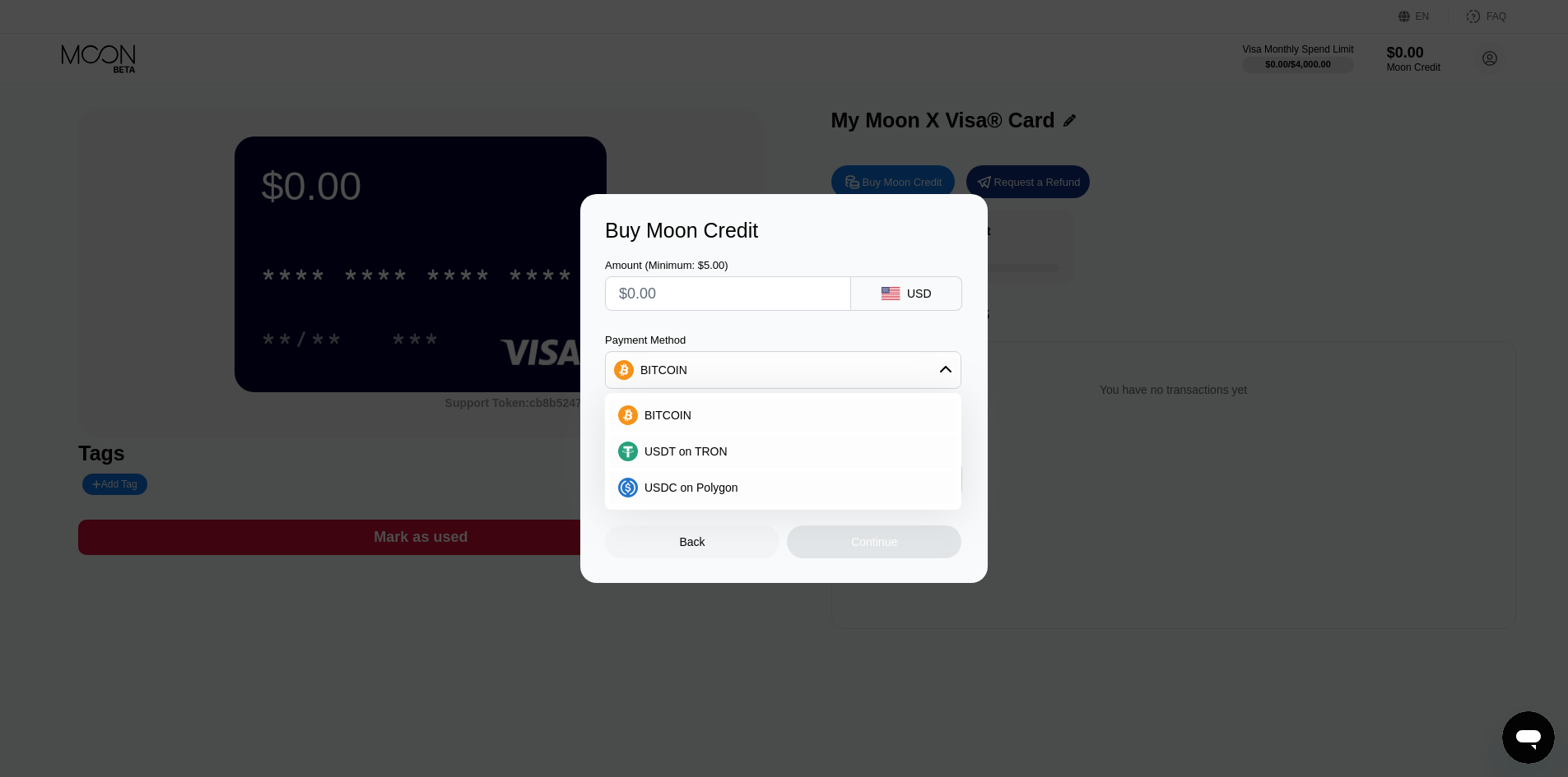
click at [926, 366] on div "BITCOIN" at bounding box center [783, 371] width 355 height 33
click at [781, 289] on input "text" at bounding box center [728, 294] width 218 height 33
type input "$9"
type input "0.00007999"
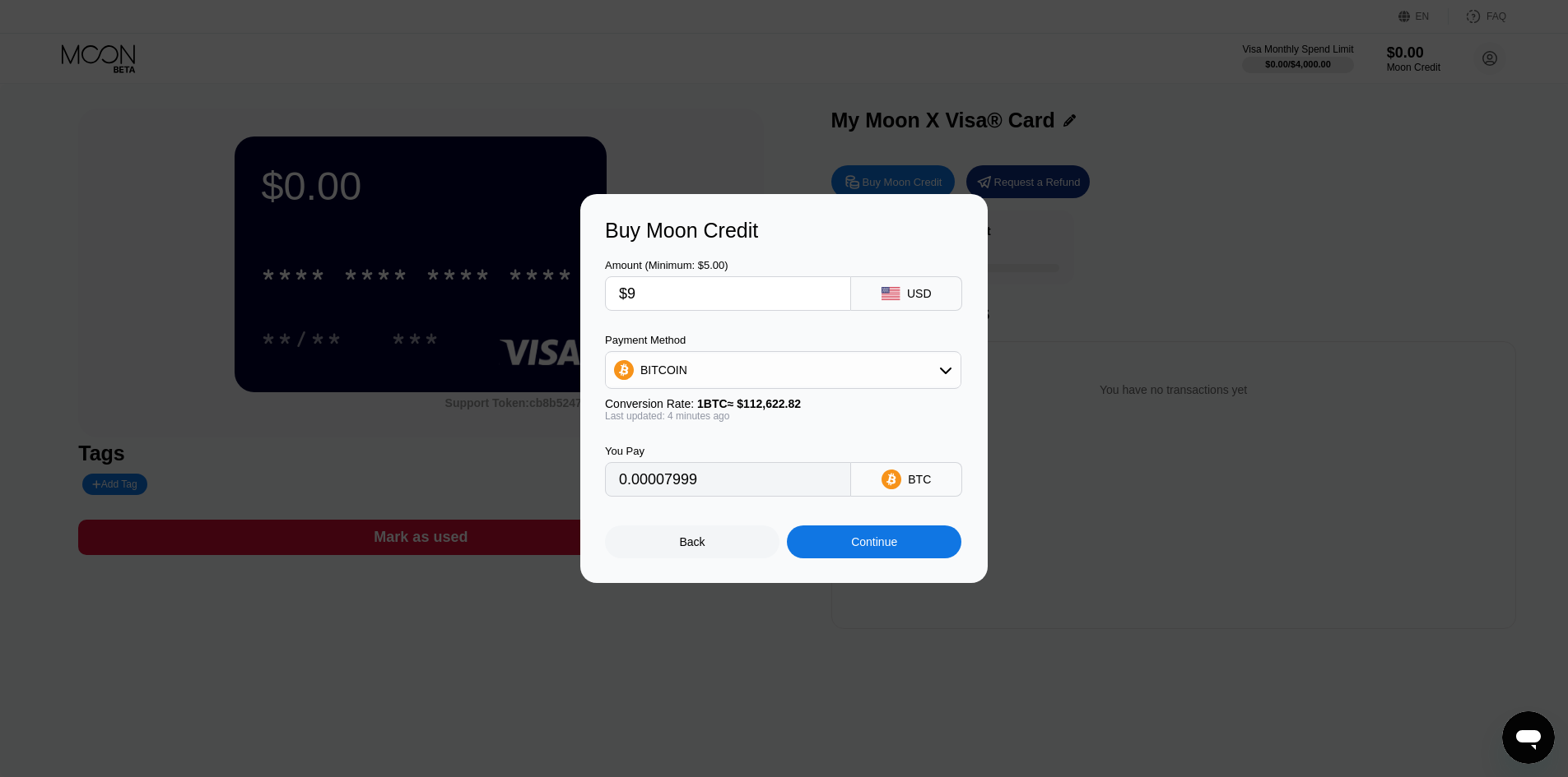
type input "$90"
type input "0.00079982"
type input "$90"
click at [935, 480] on div "BTC" at bounding box center [906, 479] width 111 height 34
click at [883, 381] on div "BITCOIN" at bounding box center [783, 371] width 355 height 33
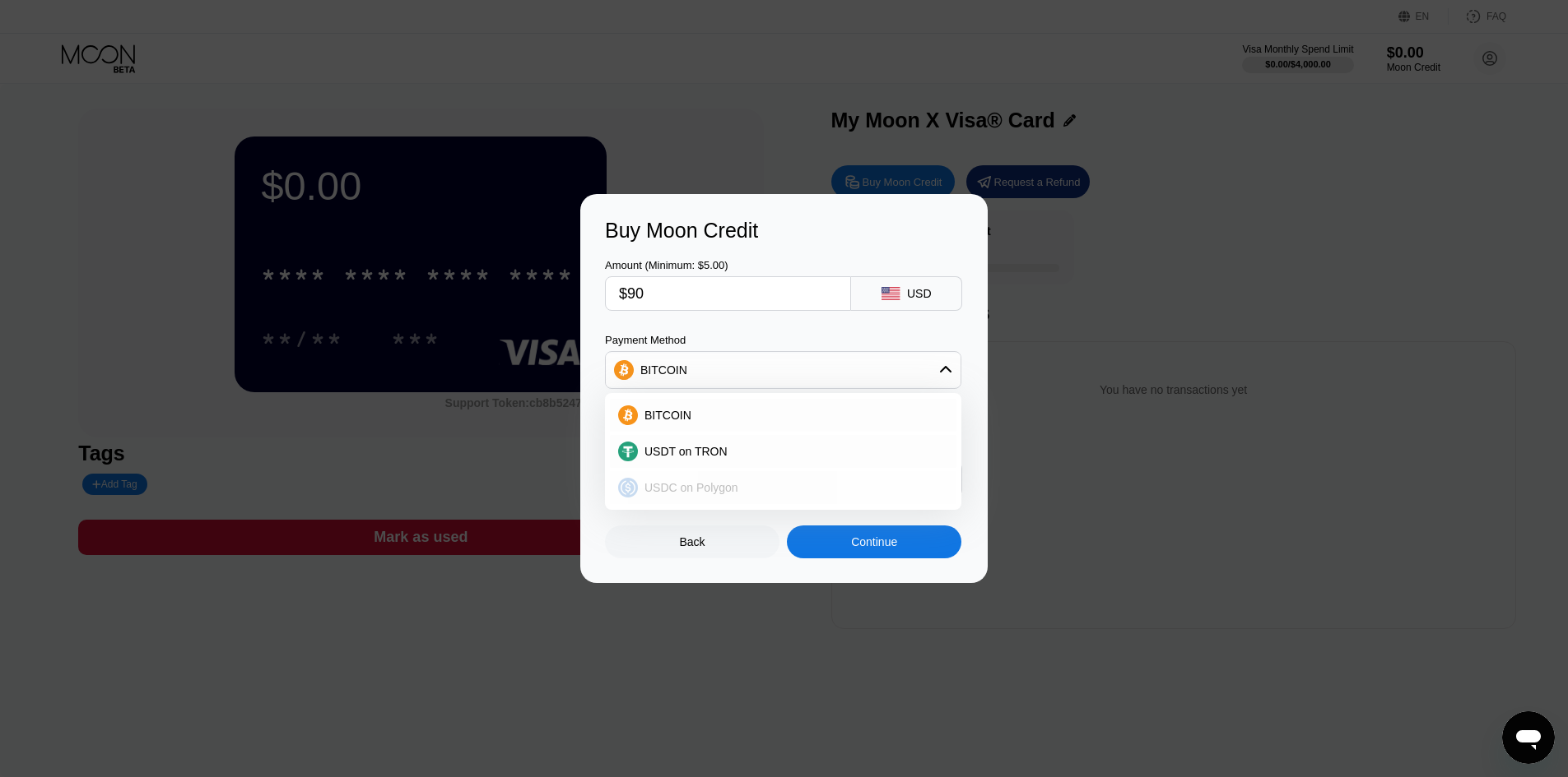
click at [711, 493] on span "USDC on Polygon" at bounding box center [691, 488] width 94 height 13
type input "90.00000000"
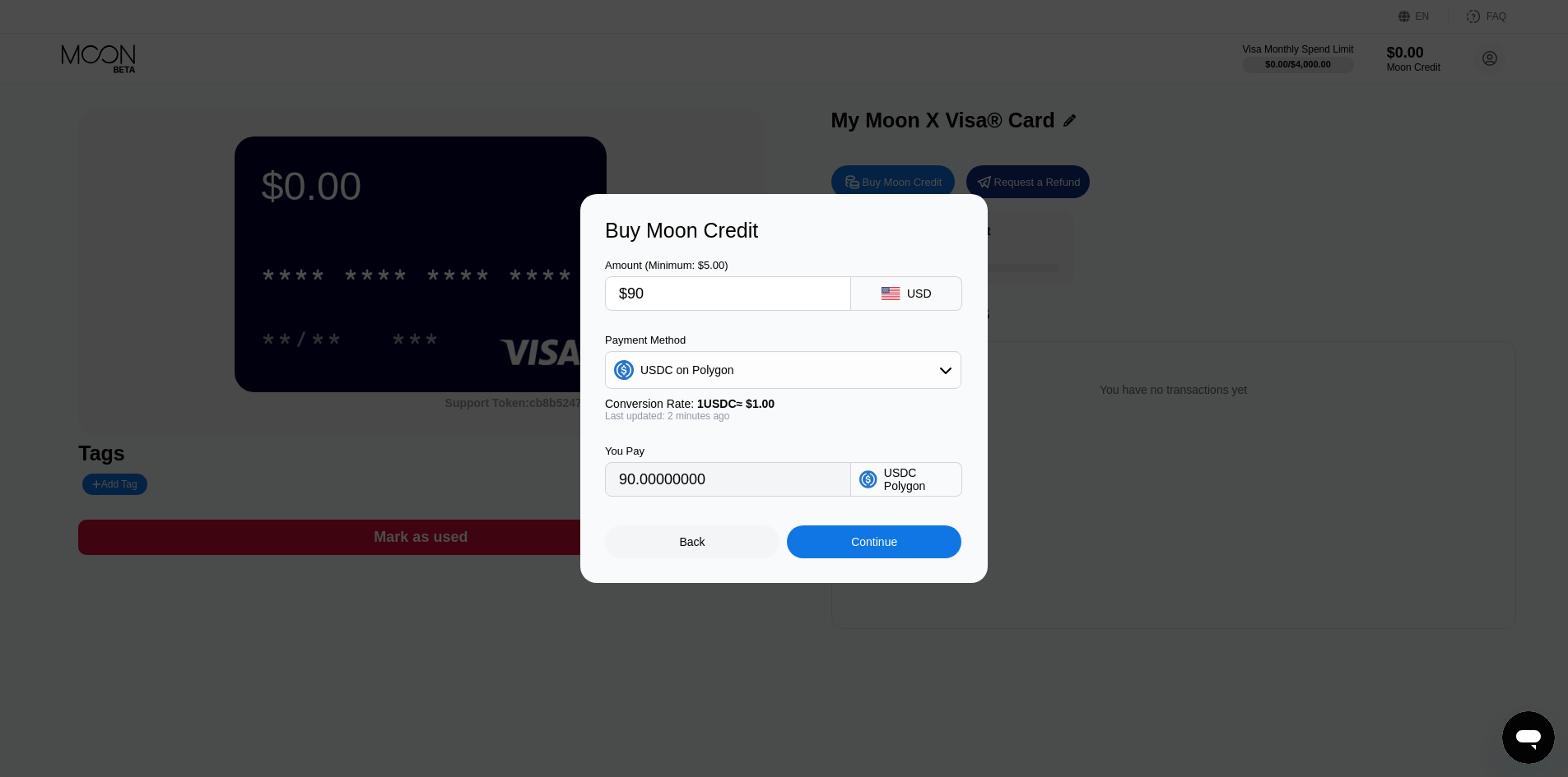
click at [667, 288] on input "$90" at bounding box center [728, 294] width 218 height 33
type input "$9"
type input "9.00000000"
type input "0"
type input "$7"
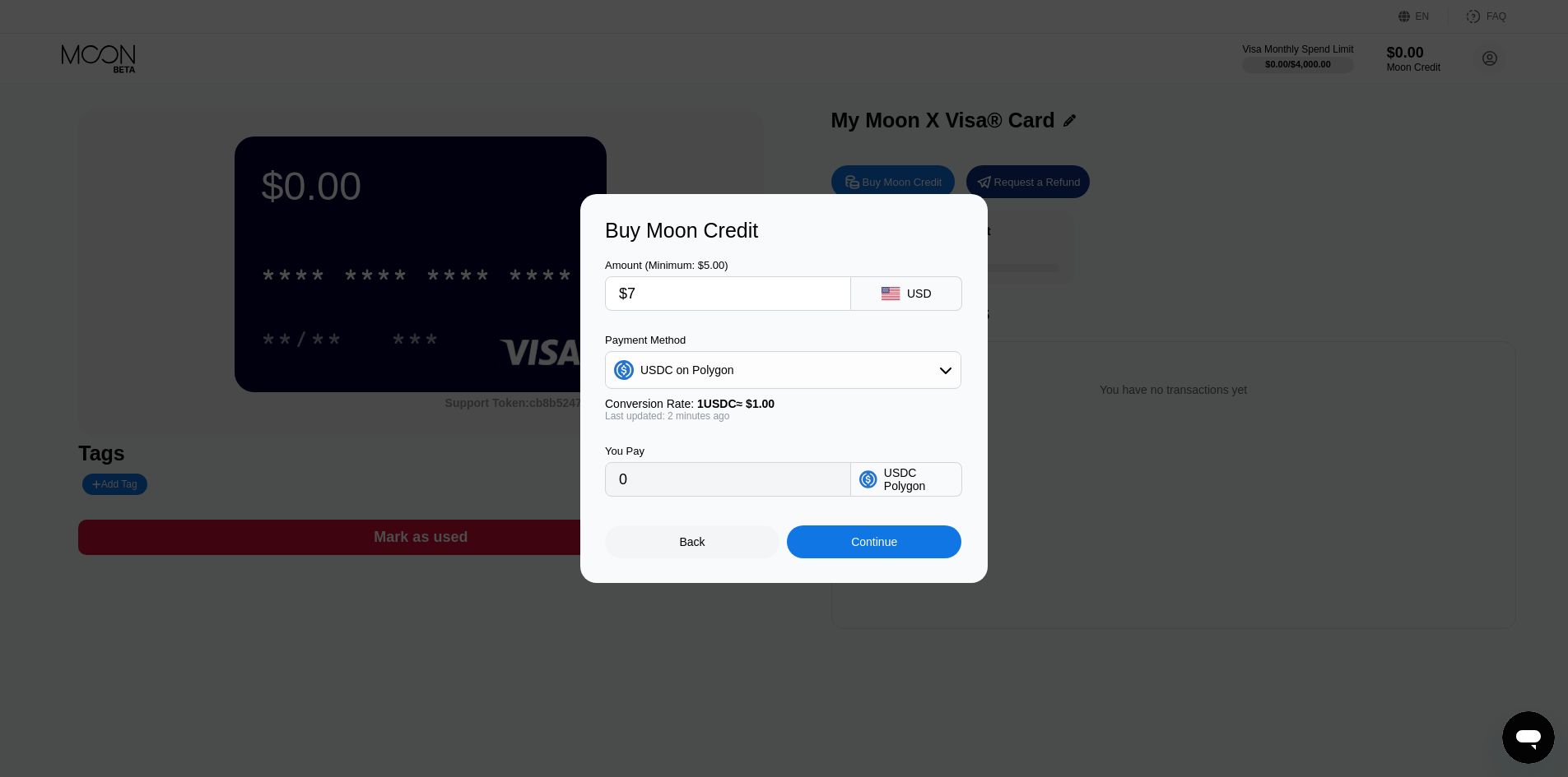
type input "7.00000000"
type input "$75"
type input "75.00000000"
type input "$75"
click at [894, 549] on div "Continue" at bounding box center [873, 542] width 46 height 13
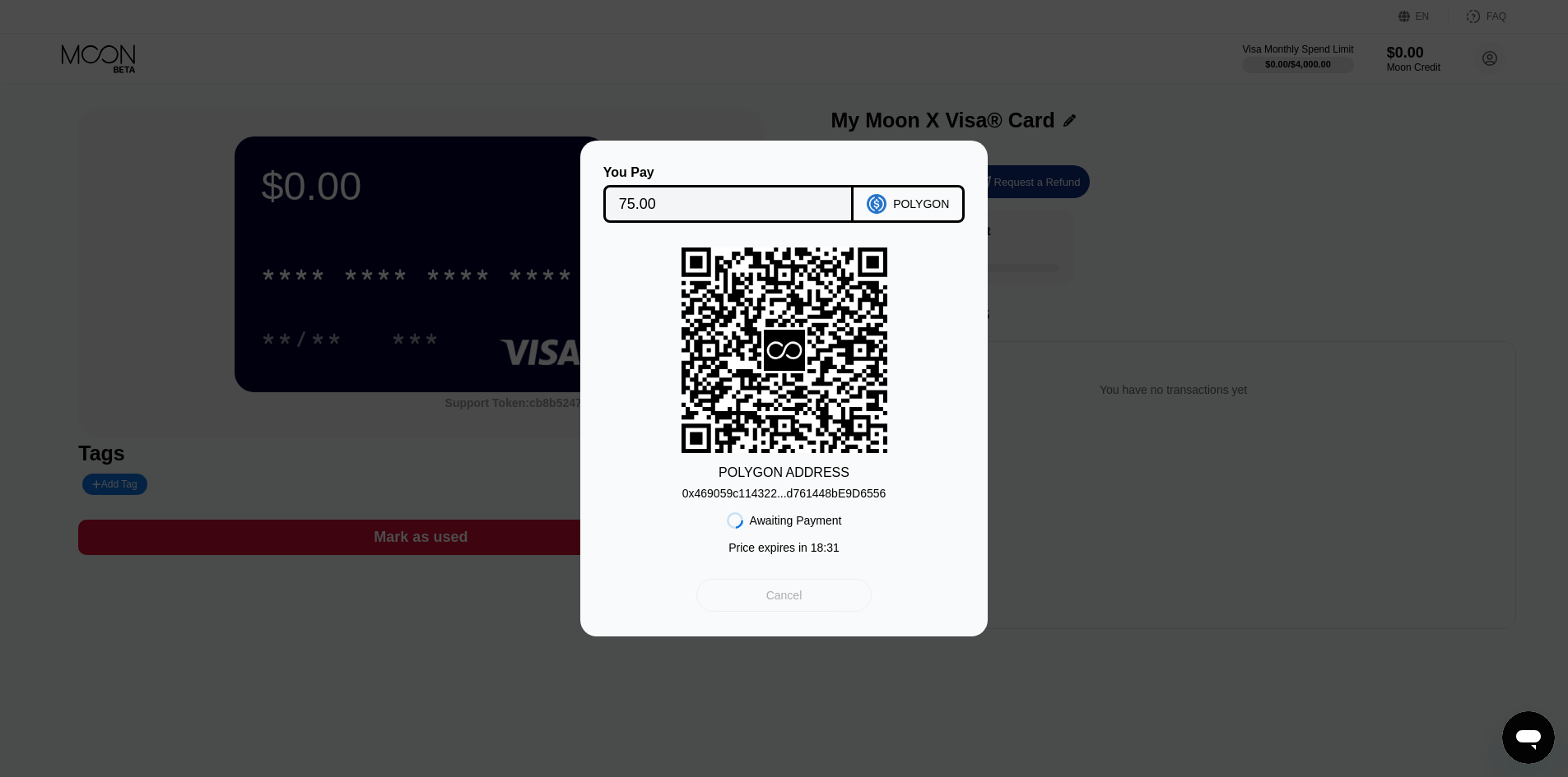
click at [816, 606] on div "Cancel" at bounding box center [784, 595] width 175 height 33
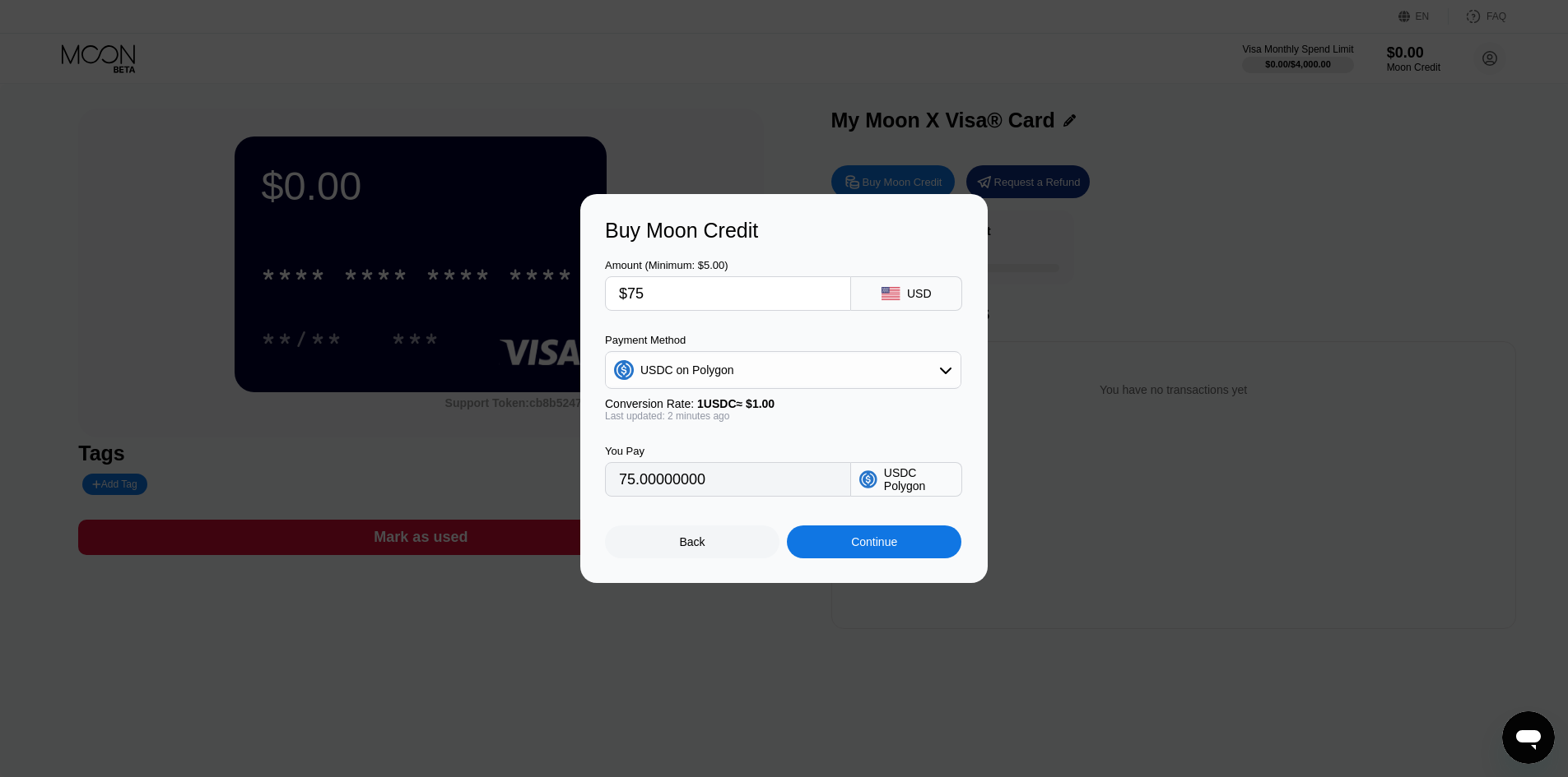
click at [767, 369] on div "USDC on Polygon" at bounding box center [783, 371] width 355 height 33
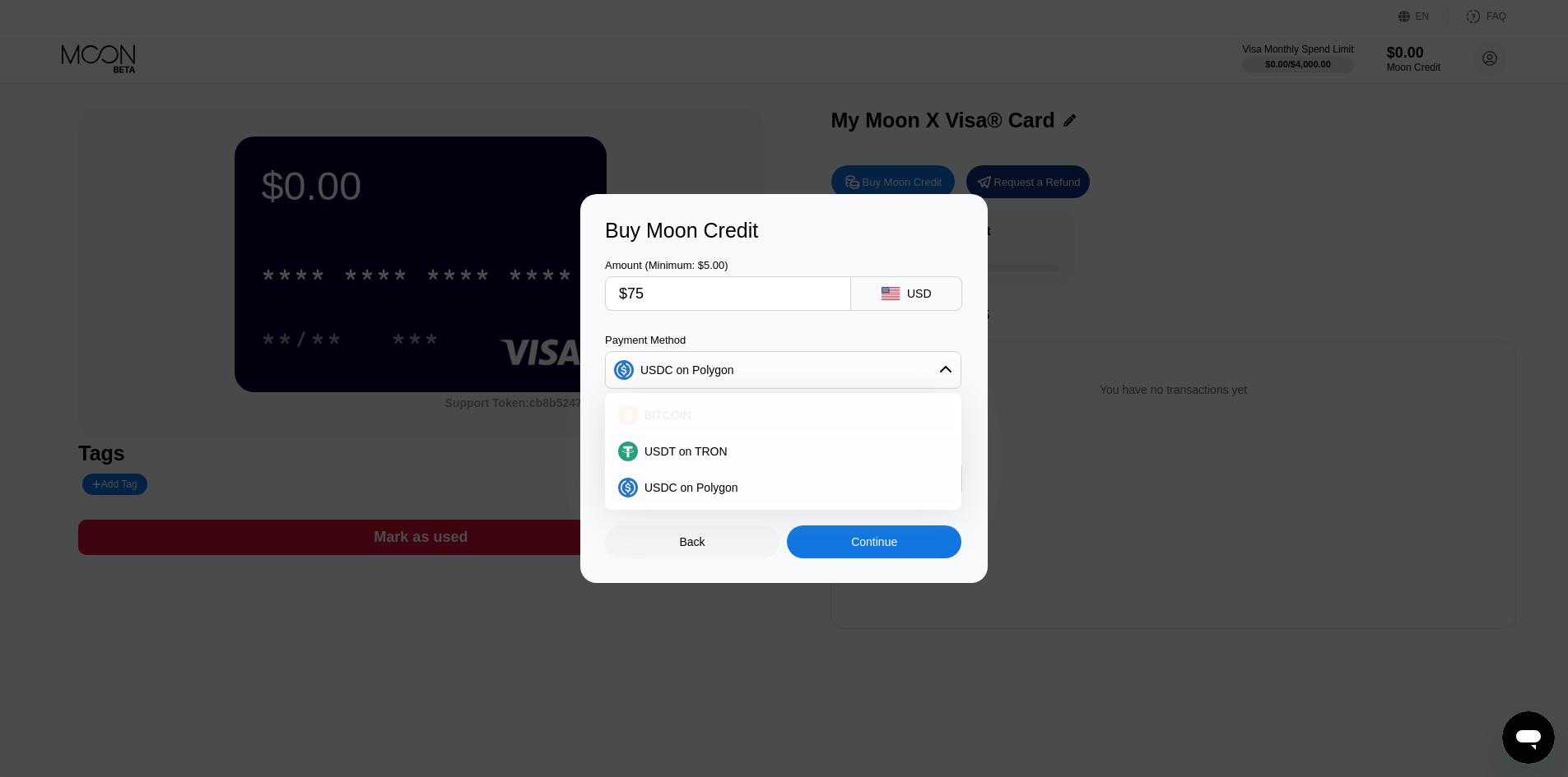
click at [726, 422] on div "BITCOIN" at bounding box center [792, 416] width 310 height 13
type input "0.00066652"
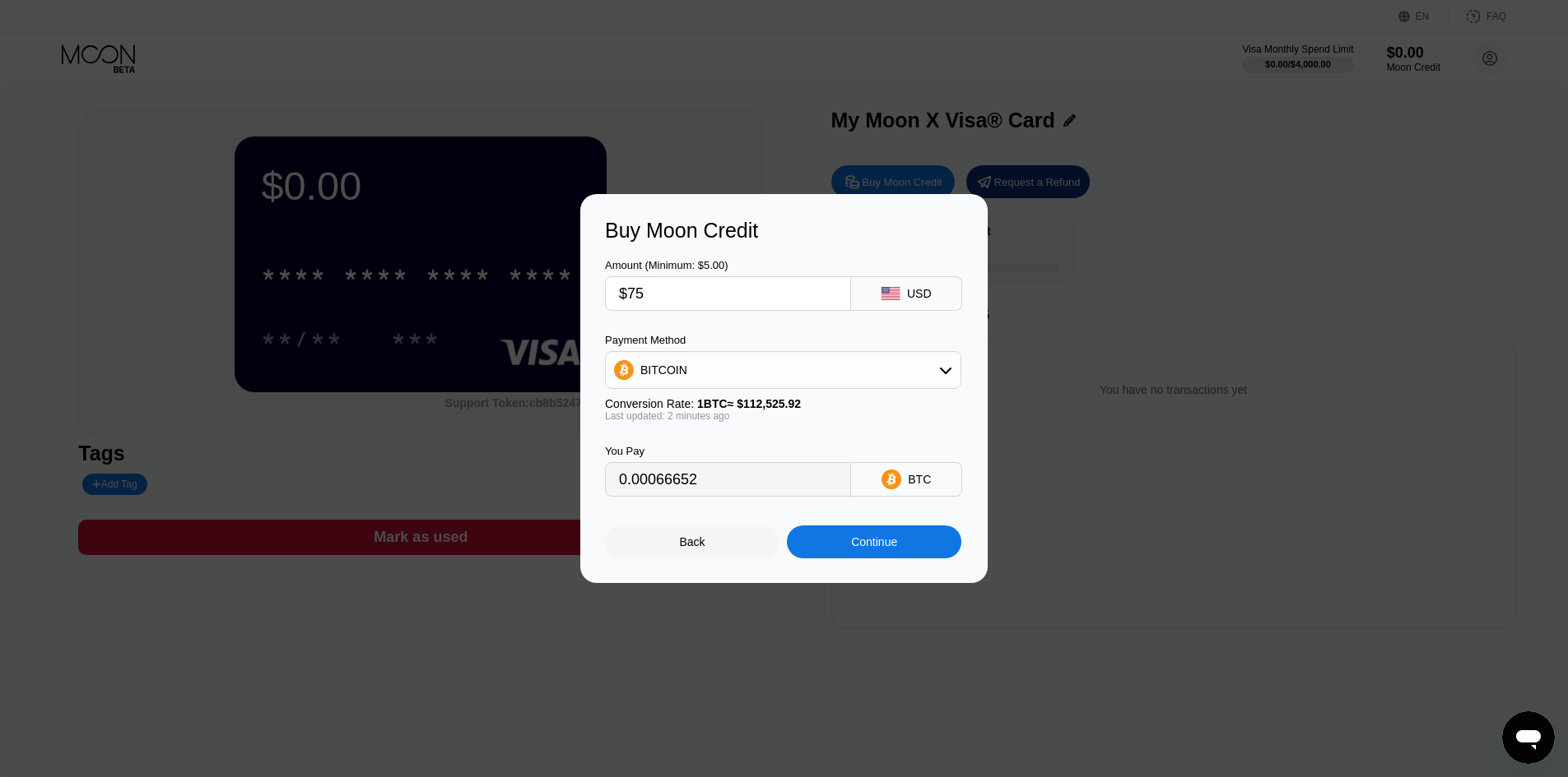
click at [870, 549] on div "Continue" at bounding box center [873, 542] width 46 height 13
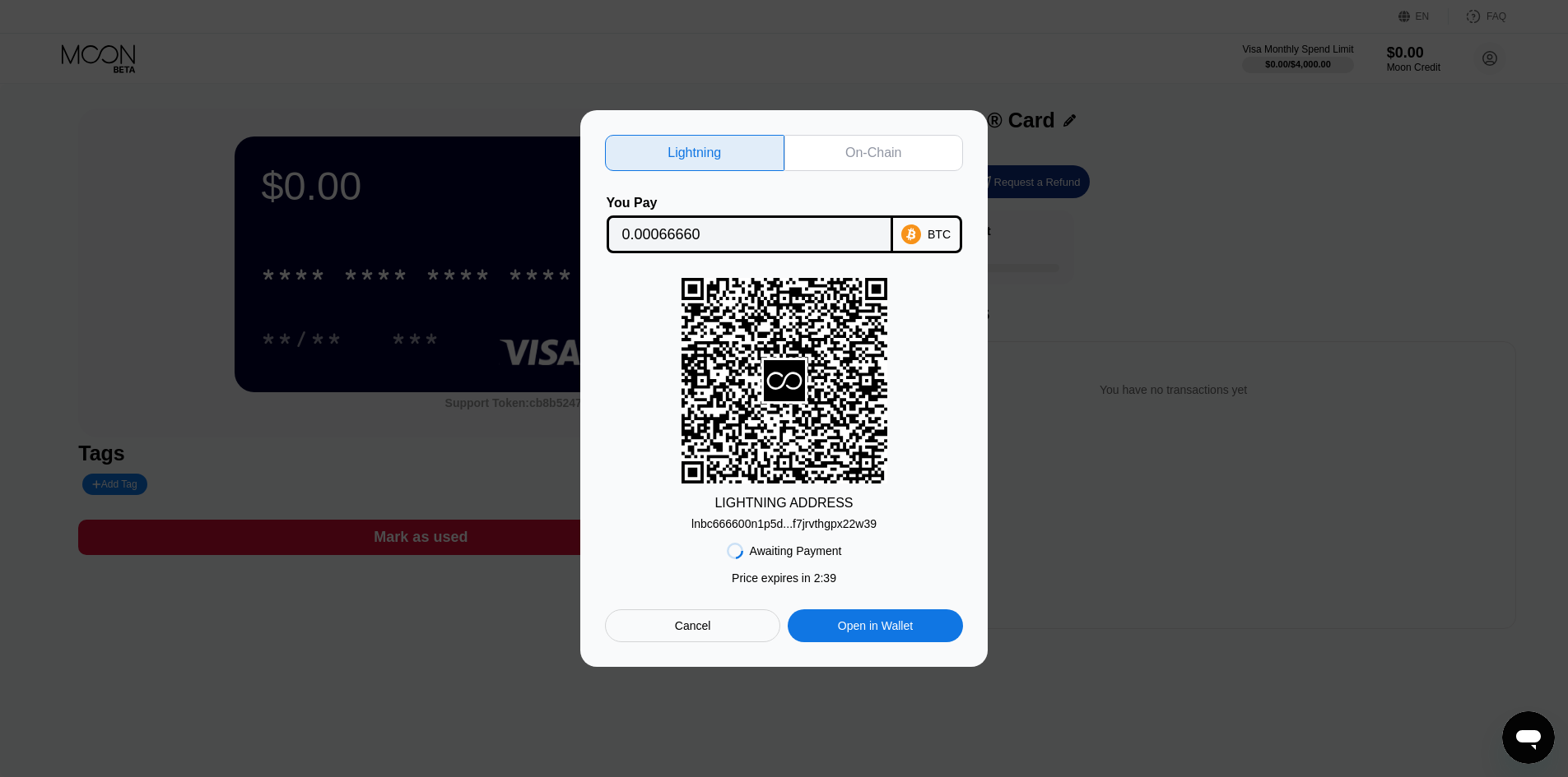
click at [722, 631] on div "Cancel" at bounding box center [692, 626] width 175 height 33
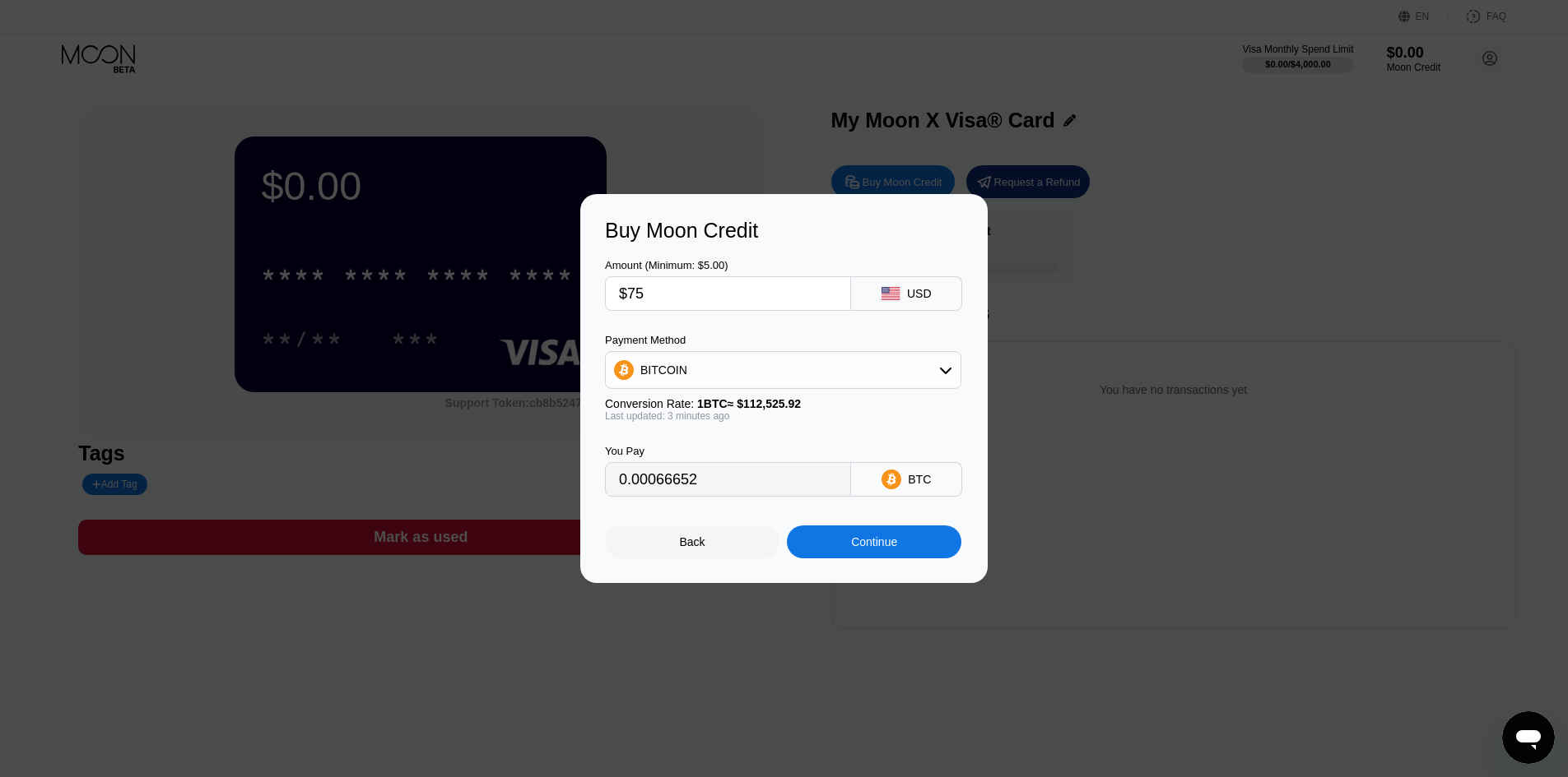
click at [698, 541] on div "Back" at bounding box center [692, 542] width 26 height 13
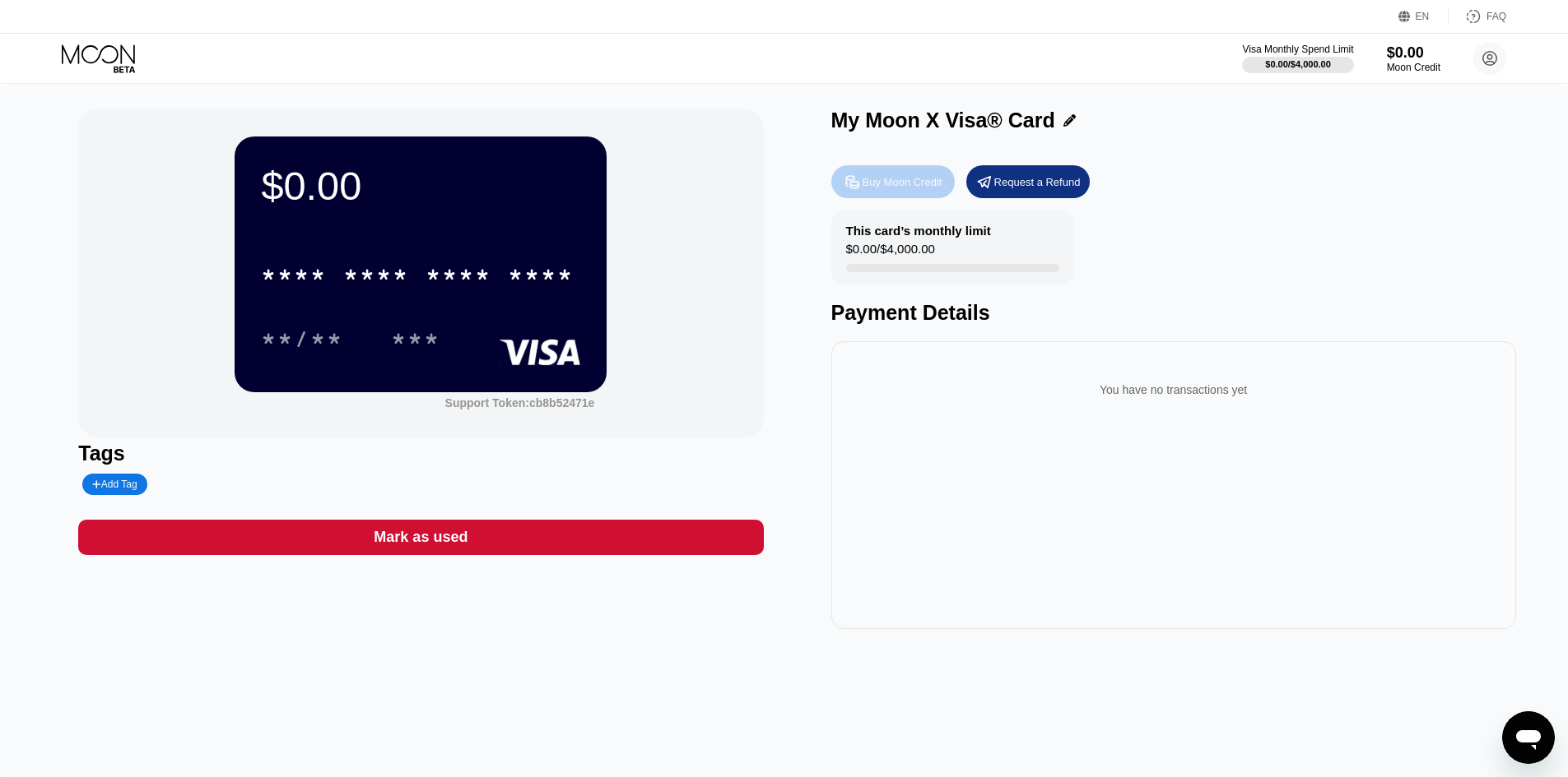
click at [905, 183] on div "Buy Moon Credit" at bounding box center [902, 182] width 80 height 14
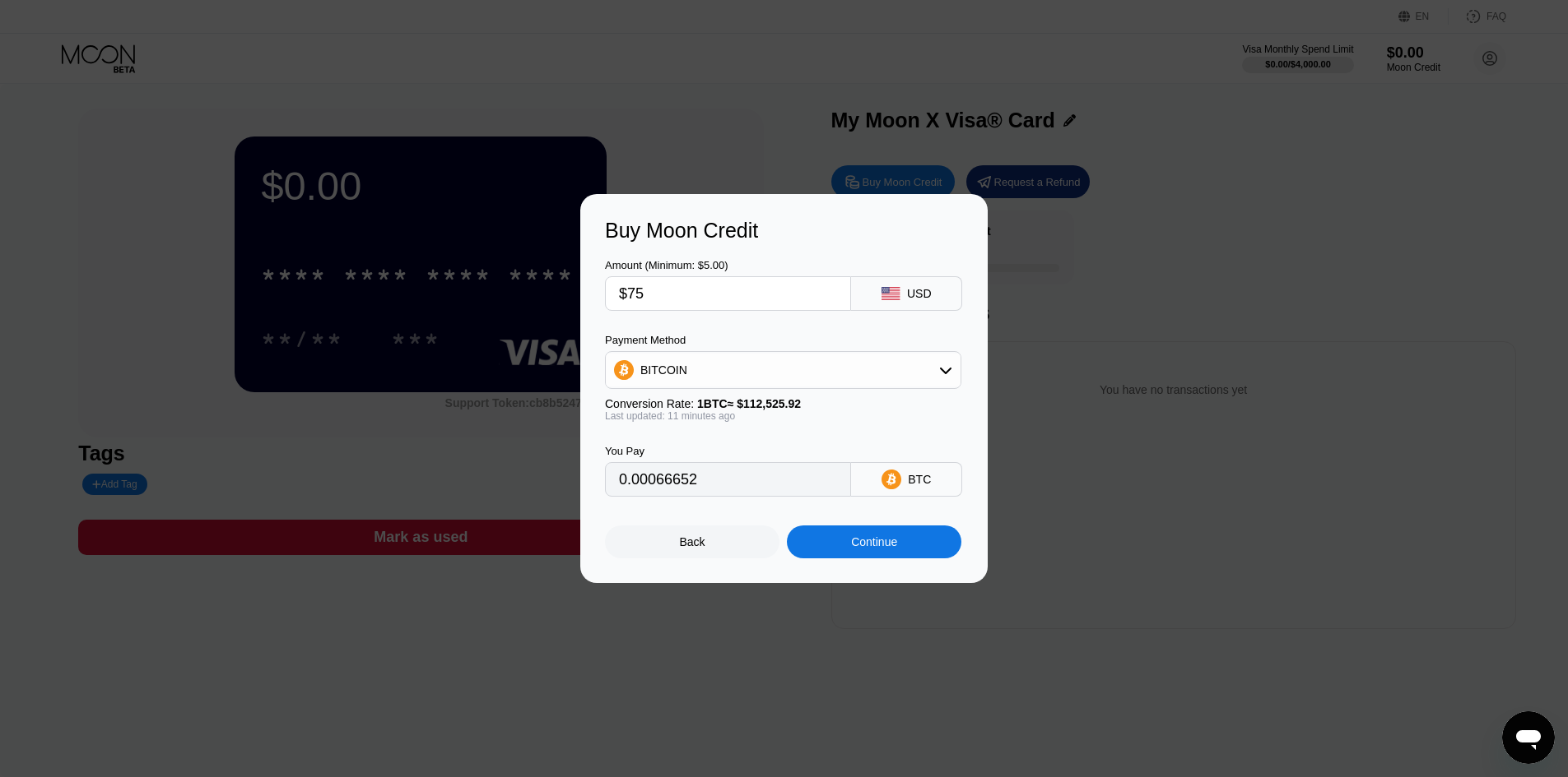
type input "0.00066673"
click at [768, 296] on input "$75" at bounding box center [728, 294] width 218 height 33
type input "$7"
type input "0.00006223"
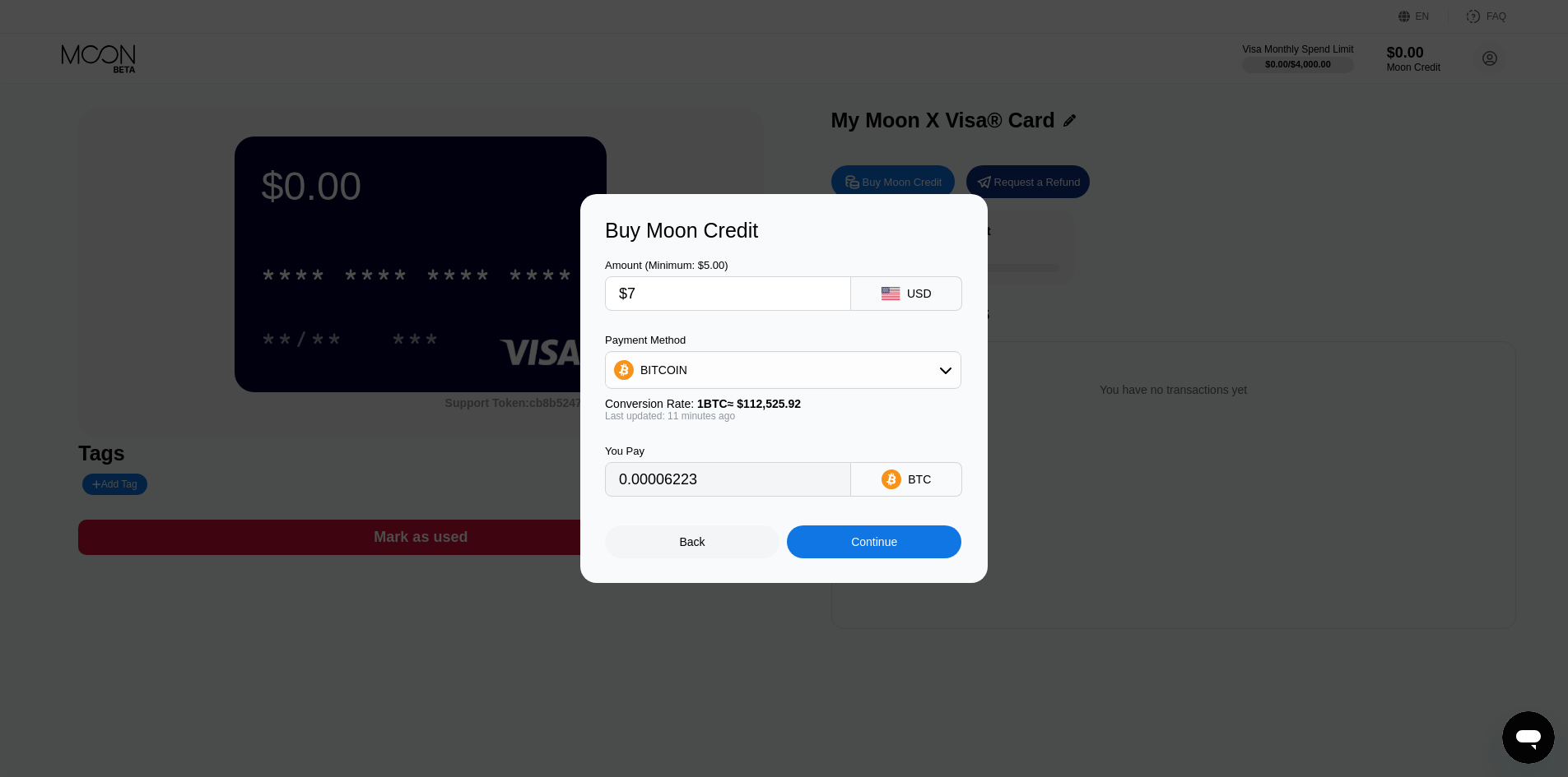
type input "$70"
type input "0.00062228"
type input "$70"
click at [845, 429] on div "You Pay 0.00062228 BTC" at bounding box center [784, 460] width 358 height 75
click at [901, 545] on div "Continue" at bounding box center [873, 542] width 174 height 33
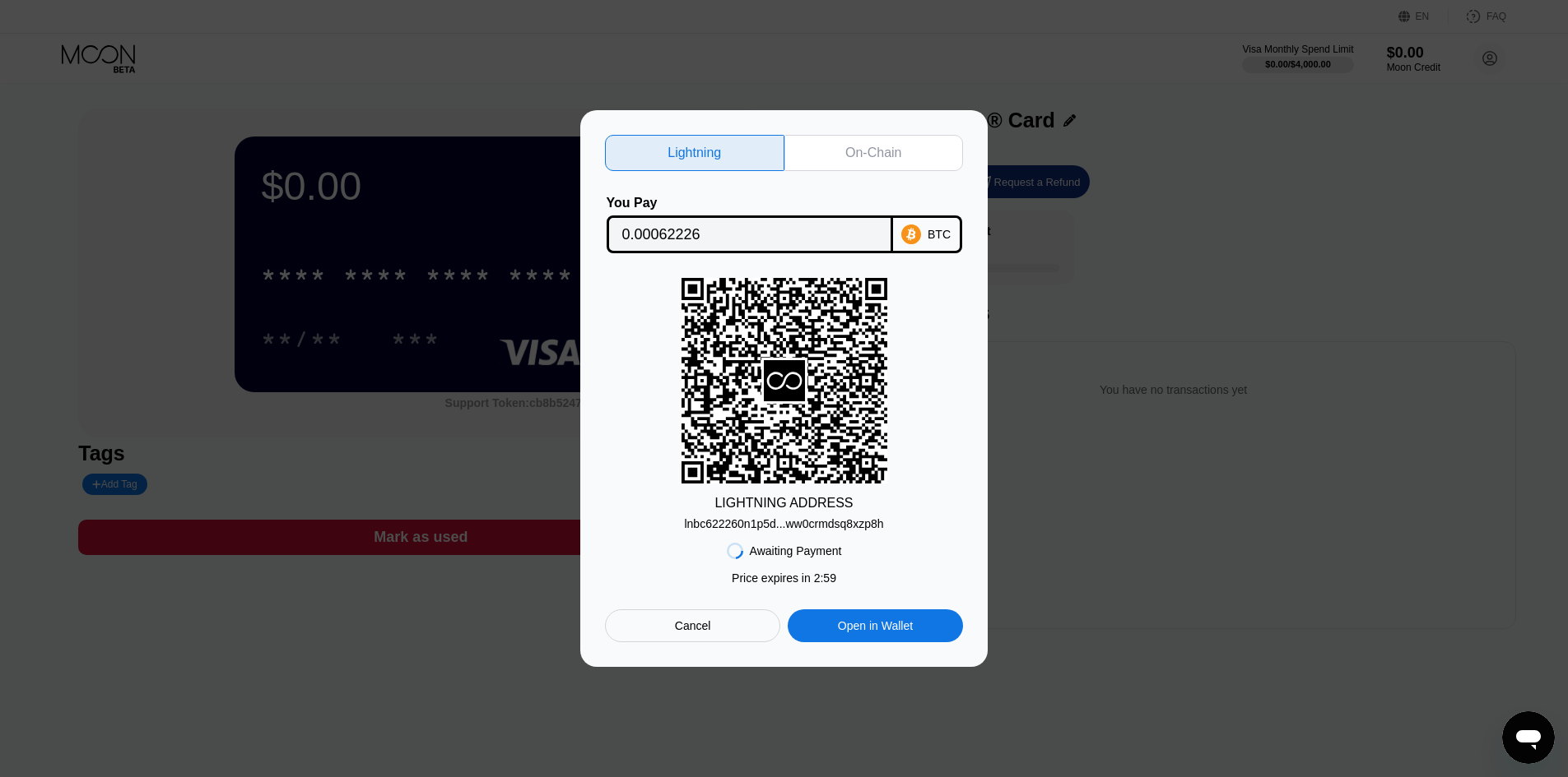
click at [840, 522] on div "lnbc622260n1p5d...ww0crmdsq8xzp8h" at bounding box center [783, 524] width 199 height 13
click at [930, 167] on div "Lightning On-Chain You Pay 0.00062226 BTC LIGHTNING ADDRESS lnbc622260n1p5d...w…" at bounding box center [784, 388] width 358 height 507
click at [916, 144] on div "On-Chain" at bounding box center [873, 152] width 179 height 36
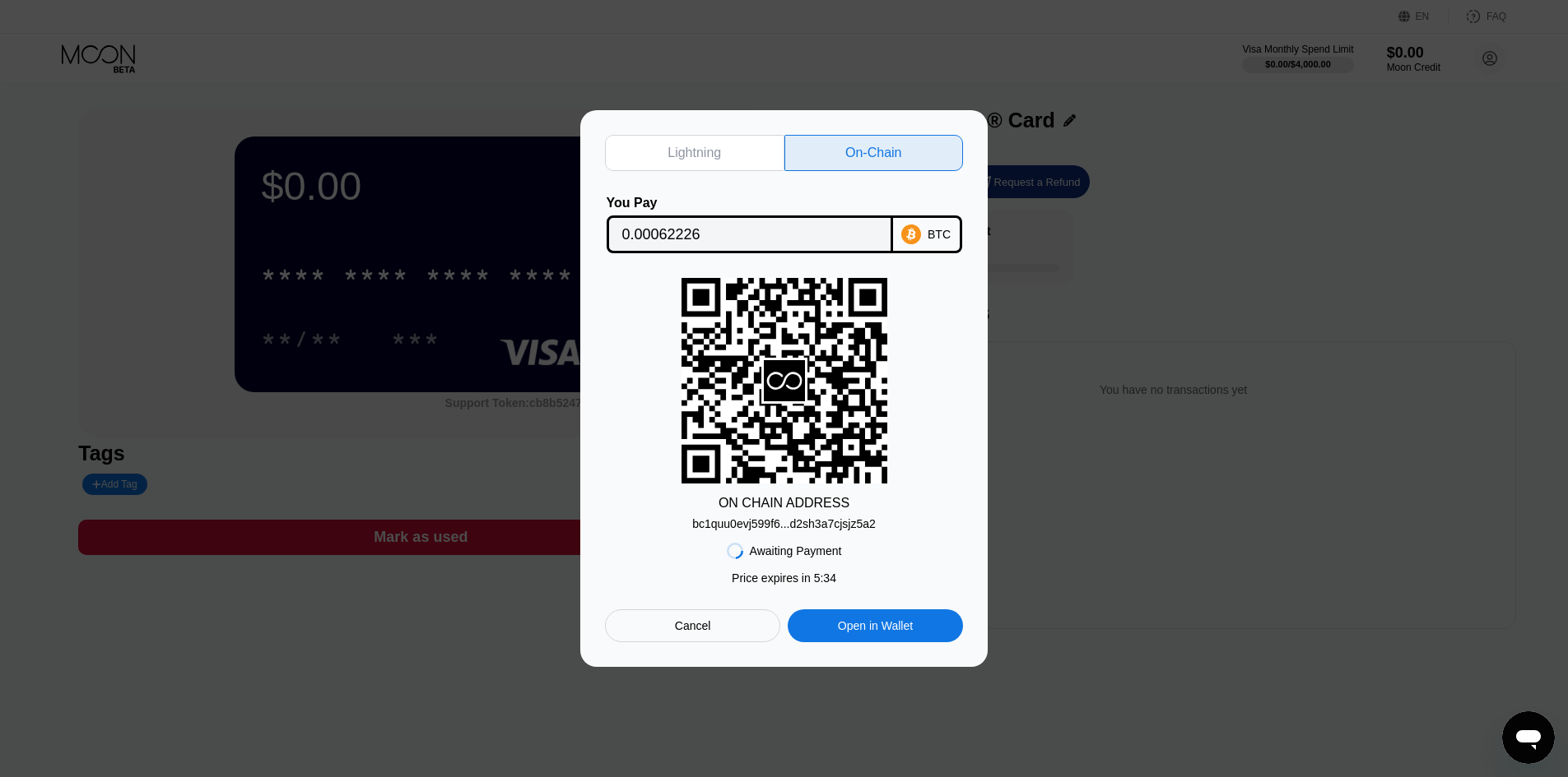
click at [712, 637] on div "Cancel" at bounding box center [692, 626] width 175 height 33
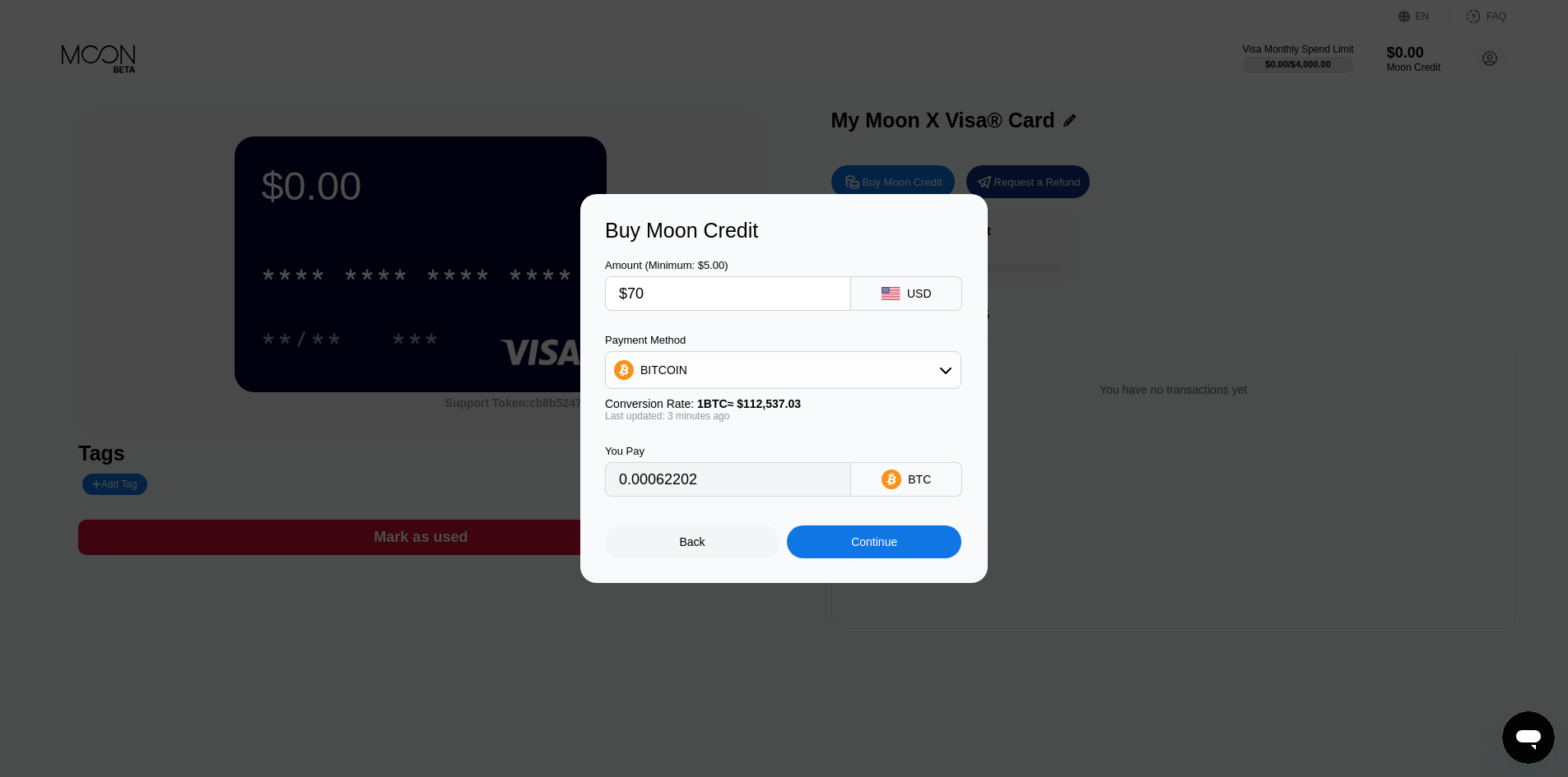
type input "0.00062185"
